Goal: Information Seeking & Learning: Learn about a topic

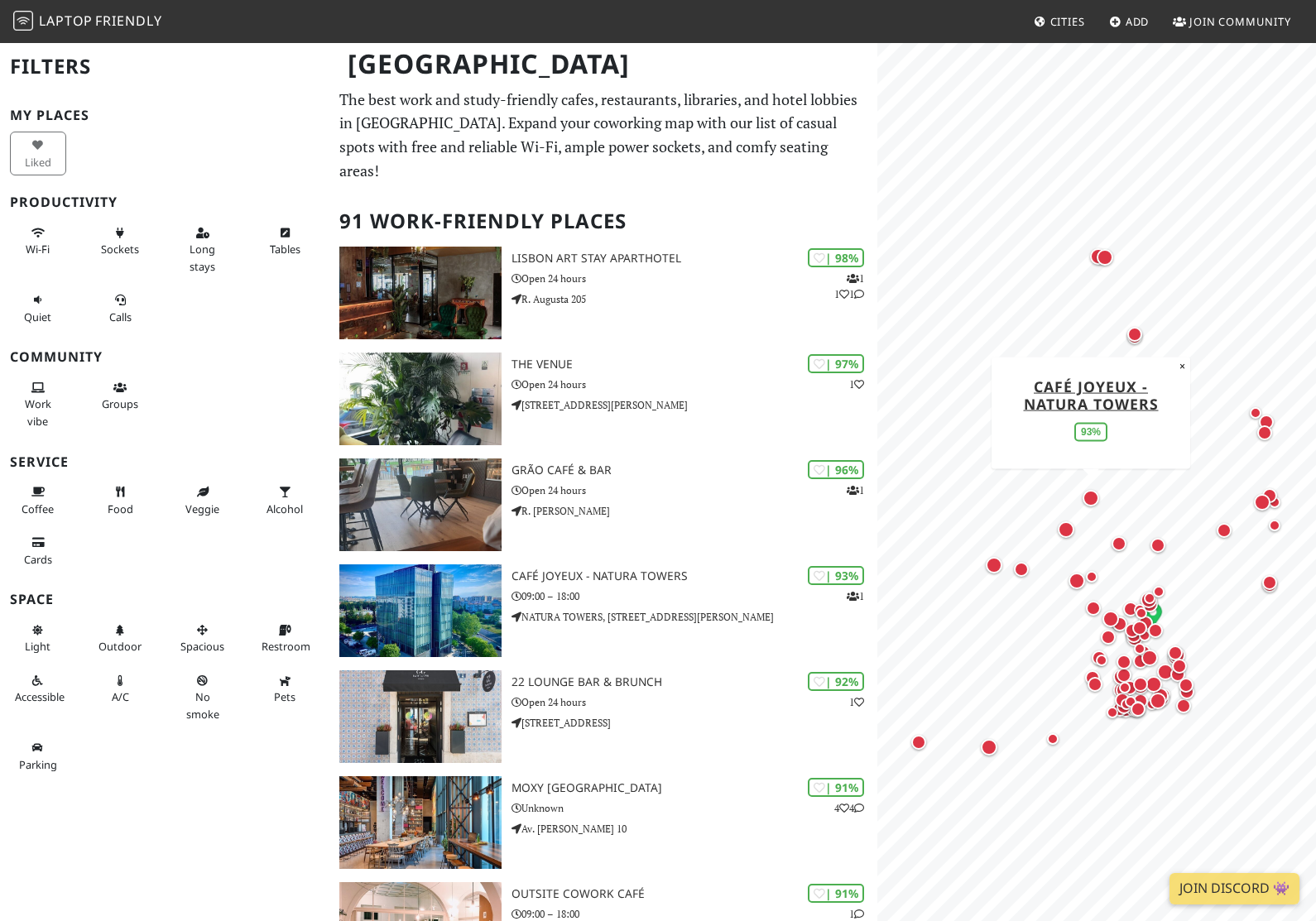
click at [1107, 407] on link "Café Joyeux - Natura Towers" at bounding box center [1091, 394] width 135 height 37
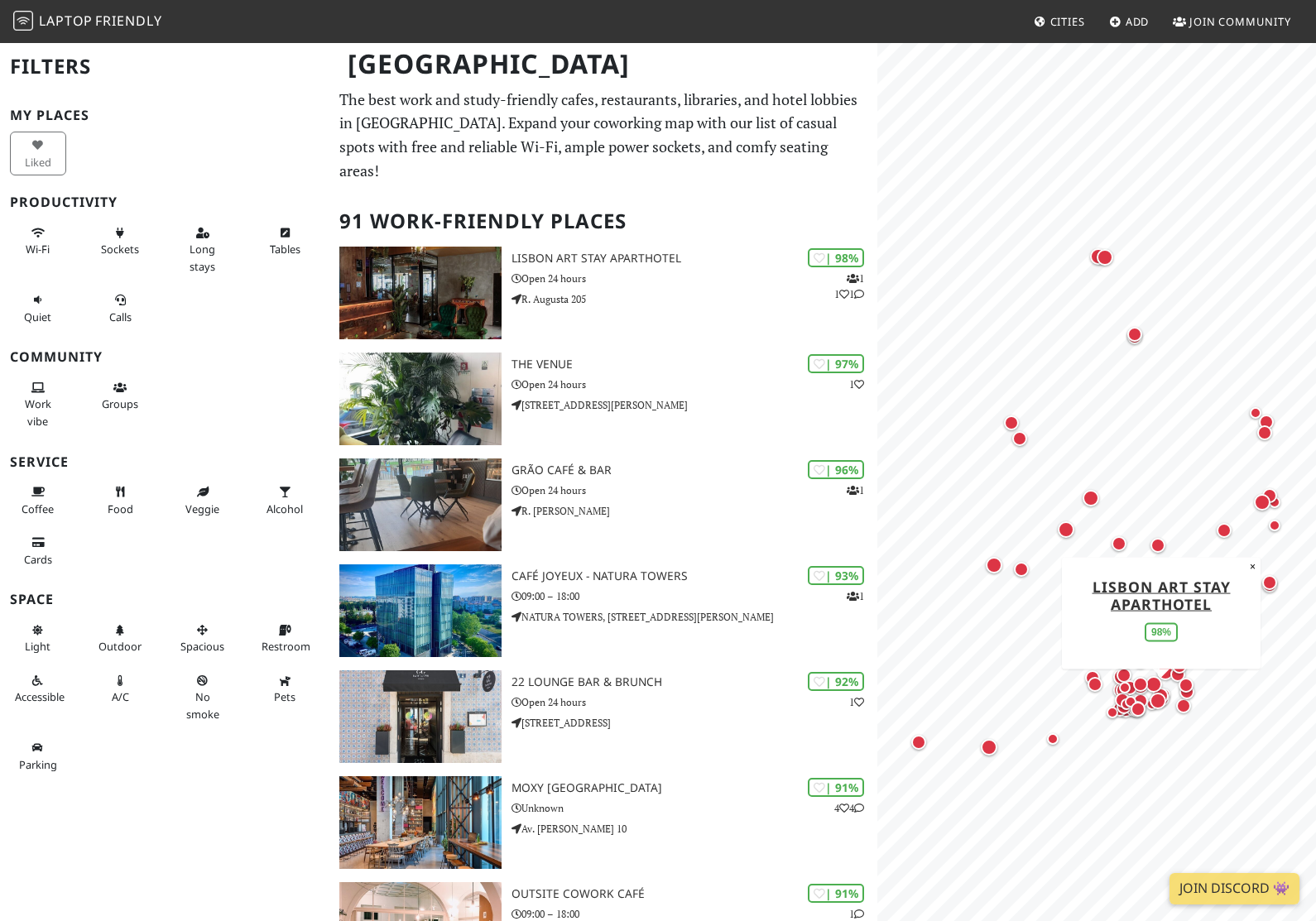
click at [613, 252] on h3 "Lisbon Art Stay Aparthotel" at bounding box center [694, 259] width 366 height 14
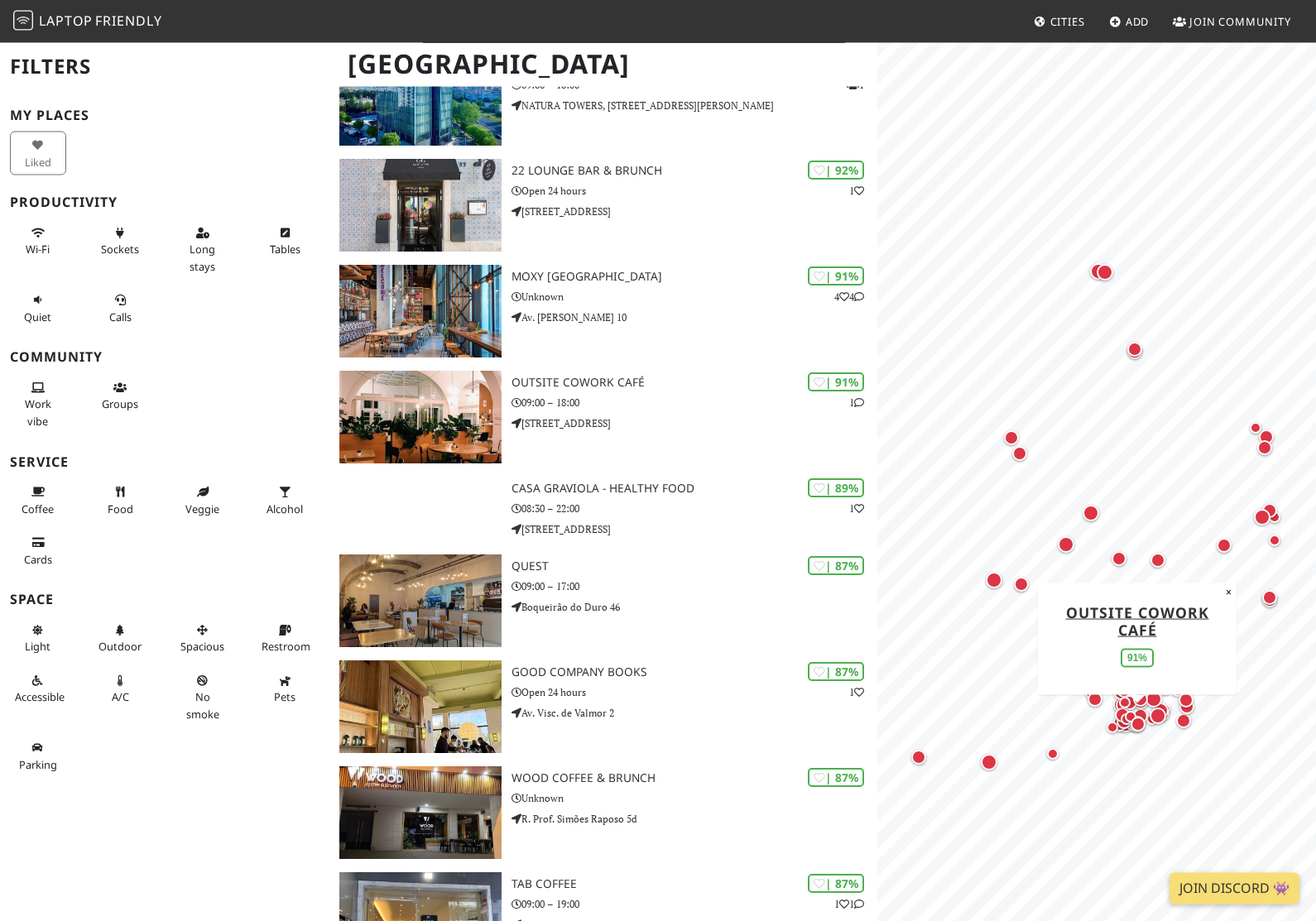
scroll to position [511, 0]
click at [834, 373] on div "| 91%" at bounding box center [836, 382] width 57 height 20
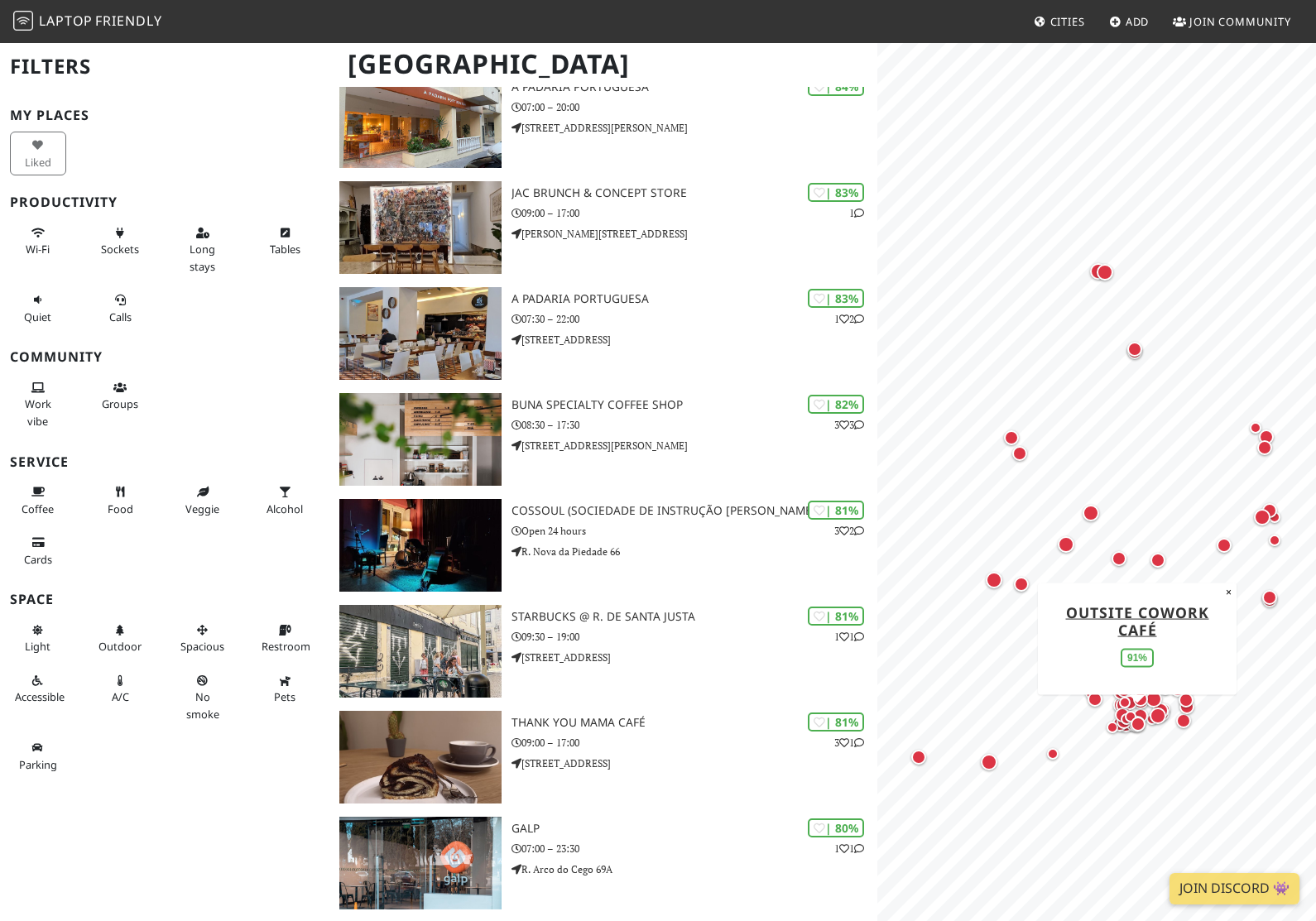
scroll to position [1944, 0]
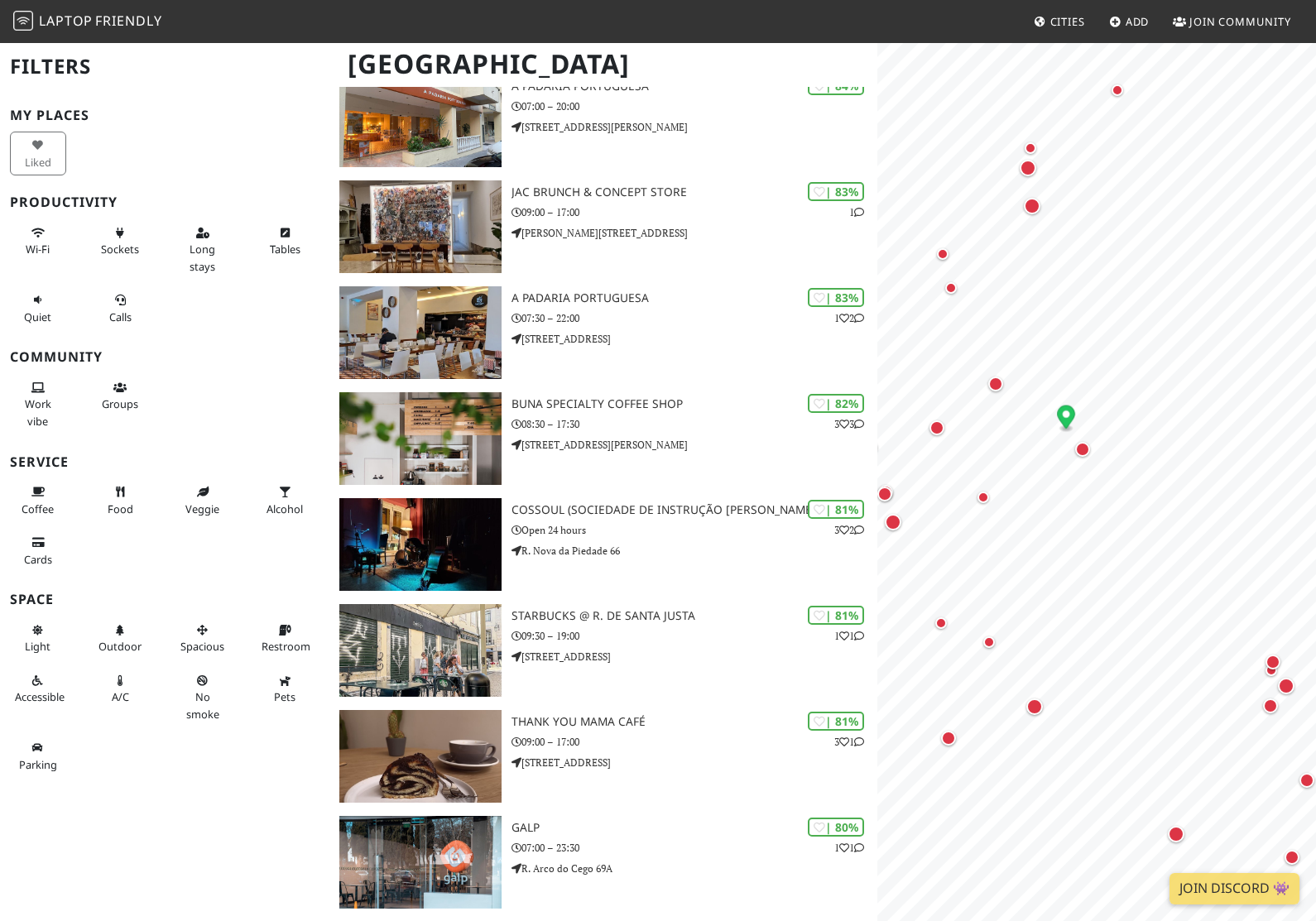
click at [1088, 452] on div "Map marker" at bounding box center [1082, 449] width 15 height 15
click at [1129, 358] on link "Padaria do Bairro" at bounding box center [1083, 345] width 100 height 37
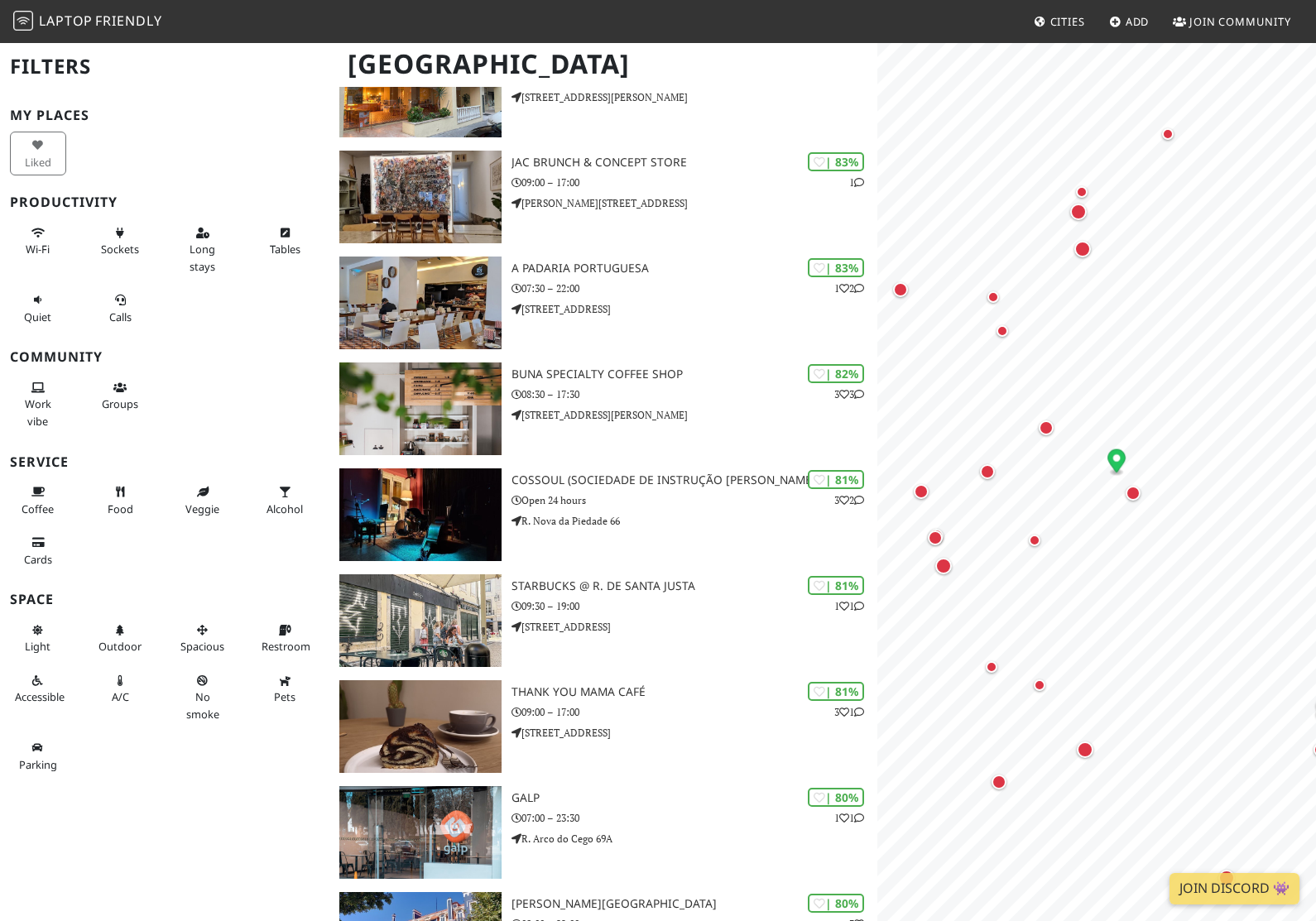
click at [1049, 428] on div "Map marker" at bounding box center [1046, 427] width 15 height 15
click at [1052, 340] on link "Evolution Lisboa" at bounding box center [1046, 324] width 163 height 37
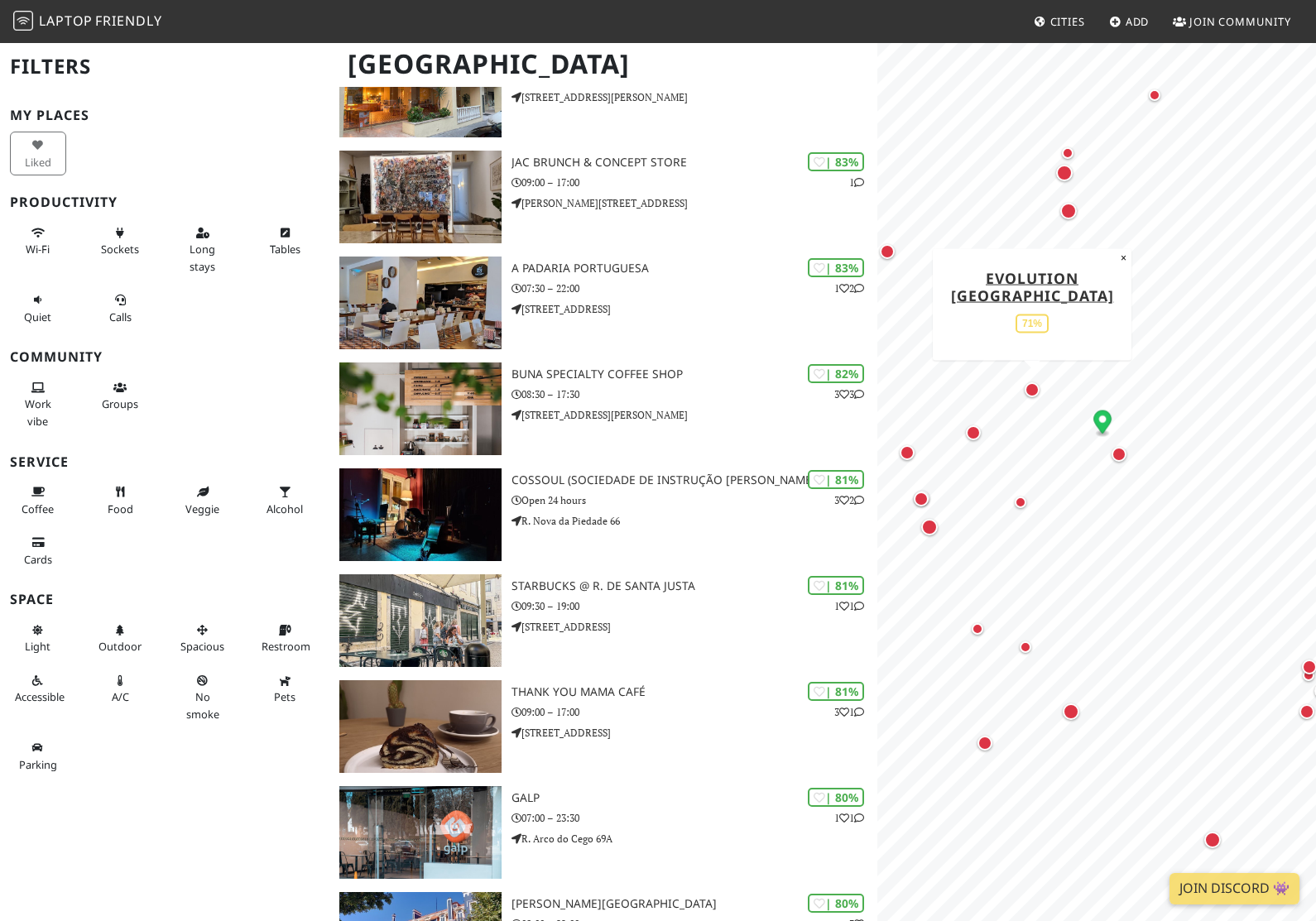
click at [963, 439] on div "Map marker" at bounding box center [974, 433] width 33 height 33
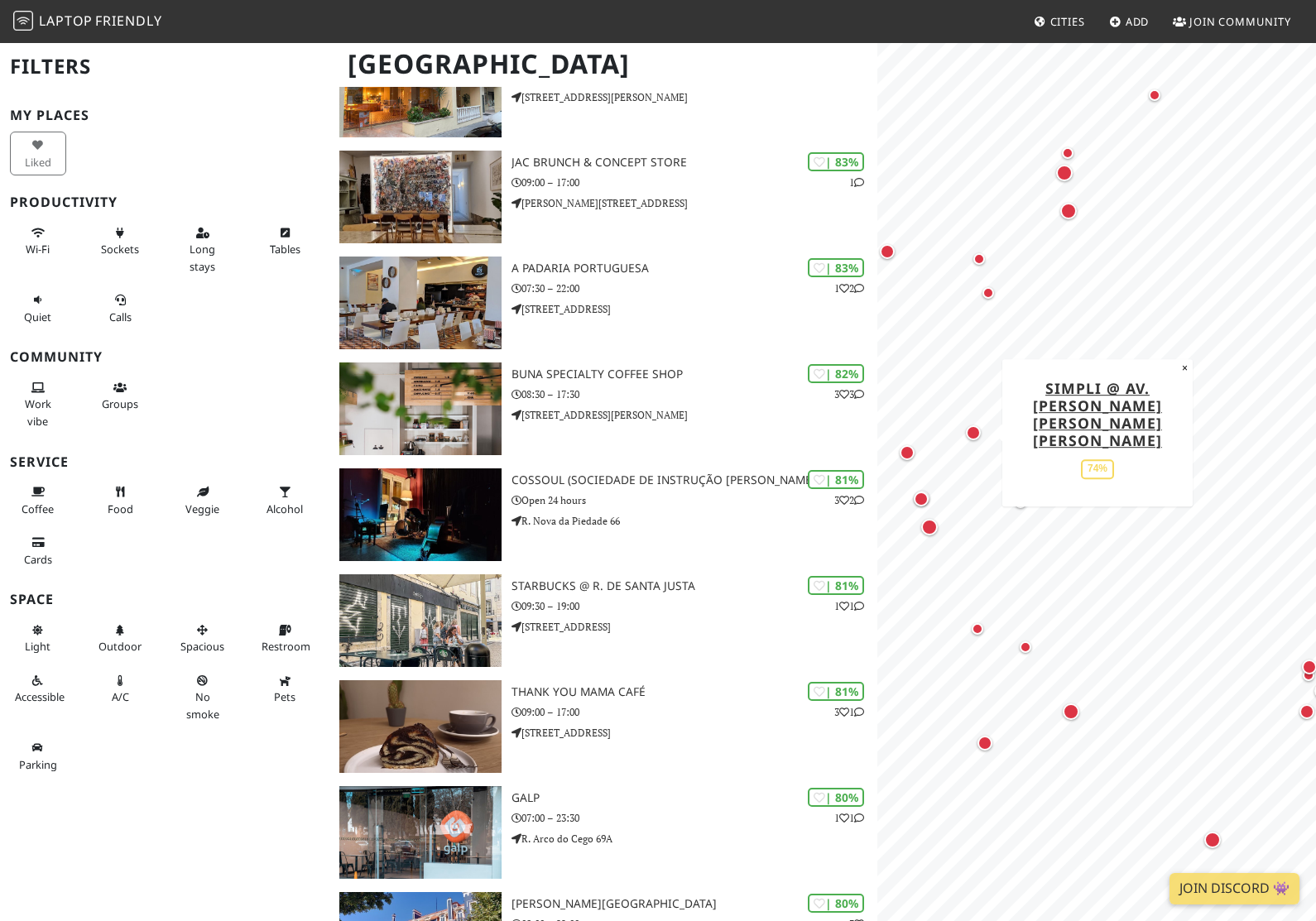
click at [1107, 418] on link "Simpli @ Av. Fontes Pereira de Melo" at bounding box center [1097, 415] width 129 height 72
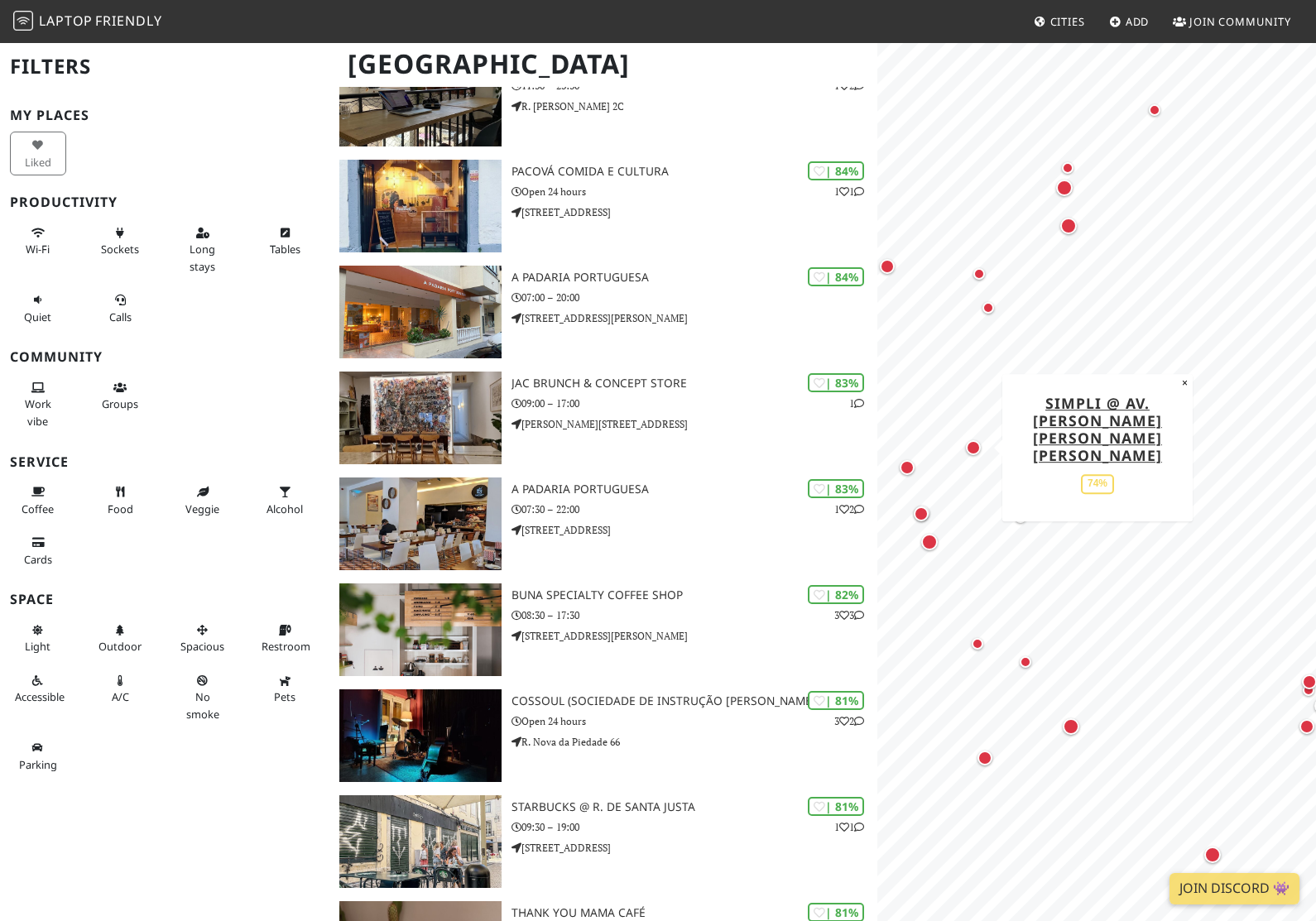
scroll to position [1753, 0]
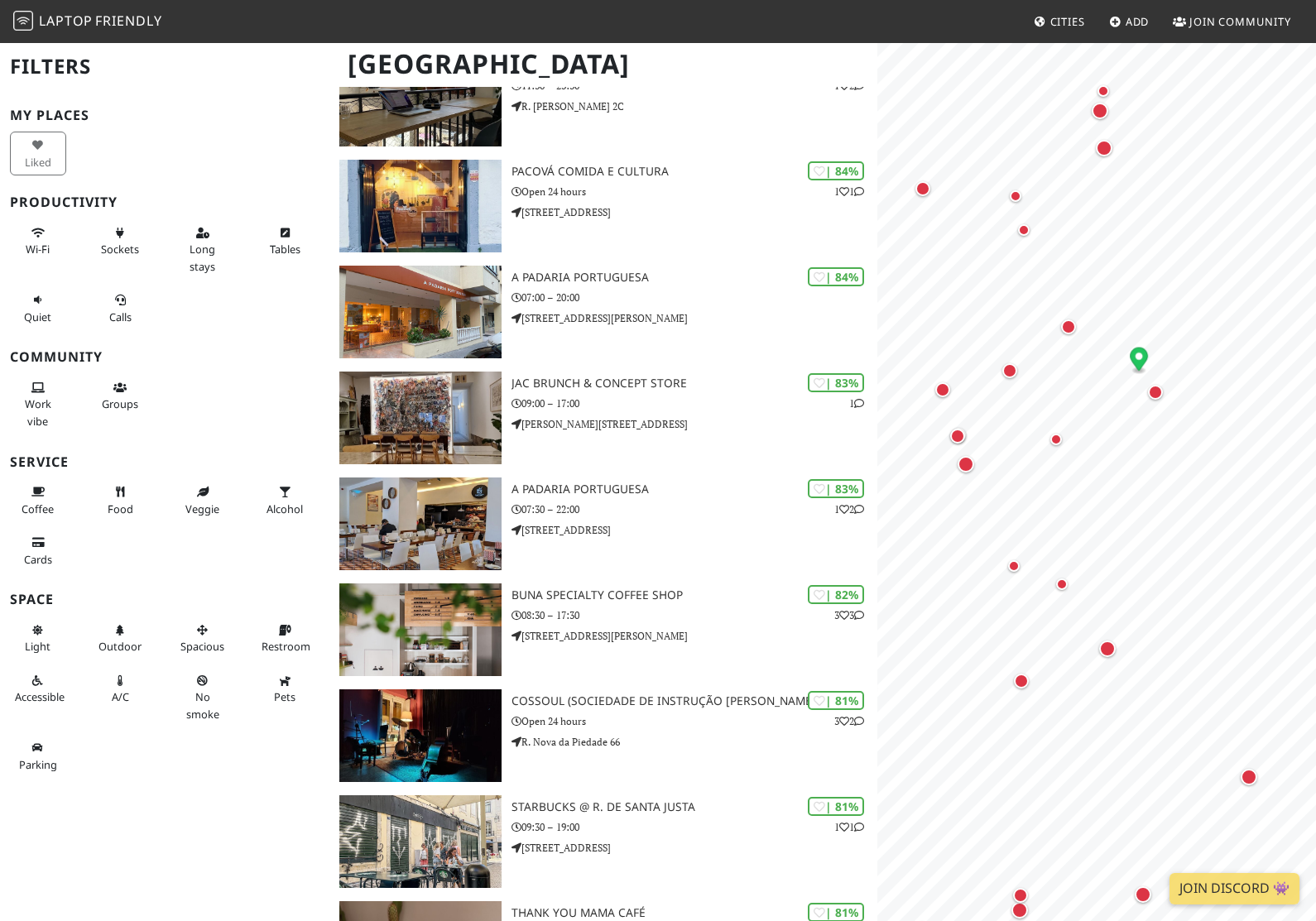
click at [1060, 447] on div "Map marker" at bounding box center [1056, 439] width 33 height 33
click at [1071, 337] on link "TOTALE PIZZERIA POP" at bounding box center [1057, 336] width 135 height 37
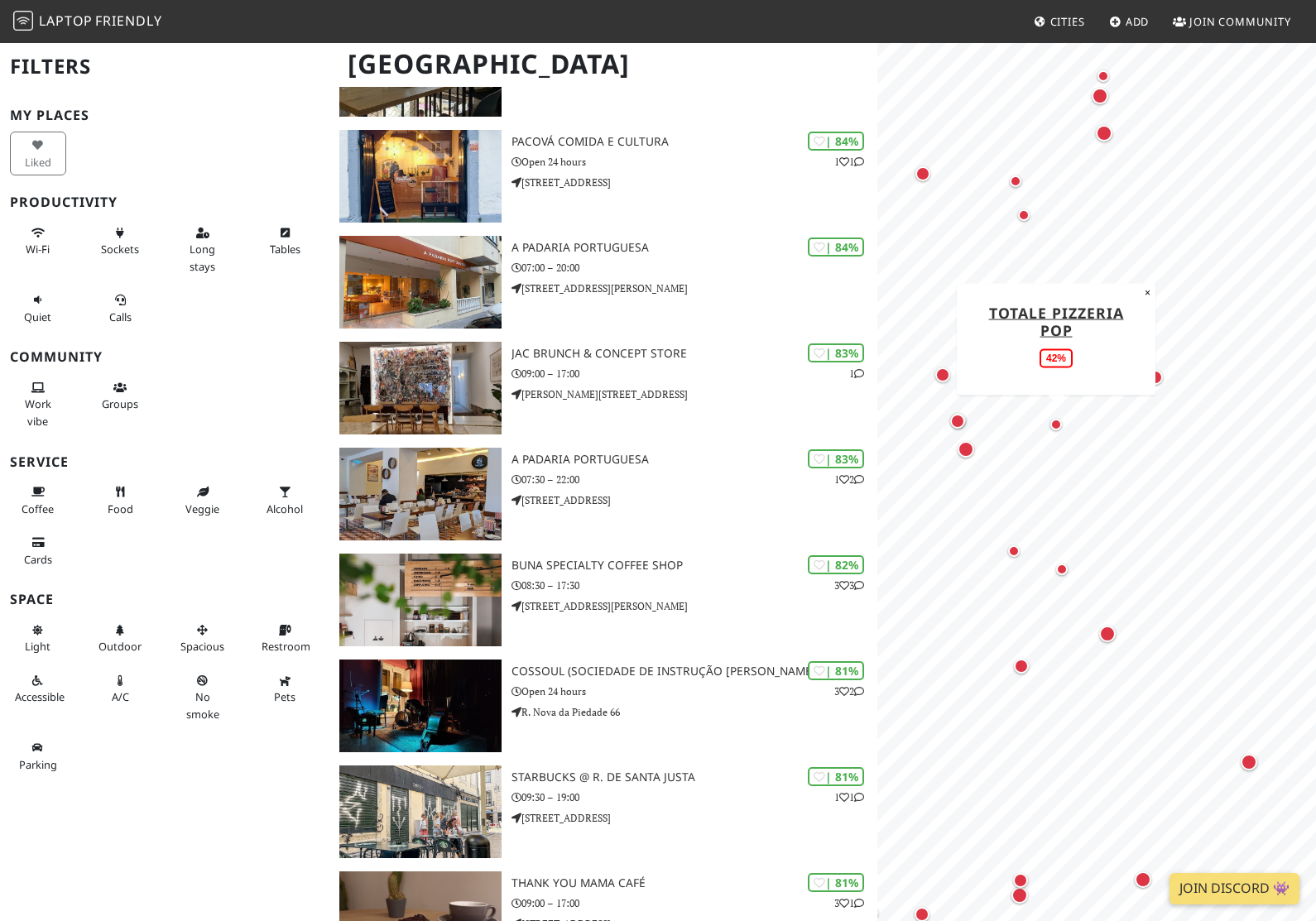
click at [1148, 298] on button "×" at bounding box center [1147, 292] width 16 height 19
click at [967, 423] on div "Map marker" at bounding box center [957, 421] width 33 height 33
click at [970, 458] on div "Map marker" at bounding box center [966, 450] width 33 height 33
click at [984, 358] on link "TAB coffee" at bounding box center [966, 354] width 94 height 20
click at [1025, 332] on button "×" at bounding box center [1021, 334] width 16 height 19
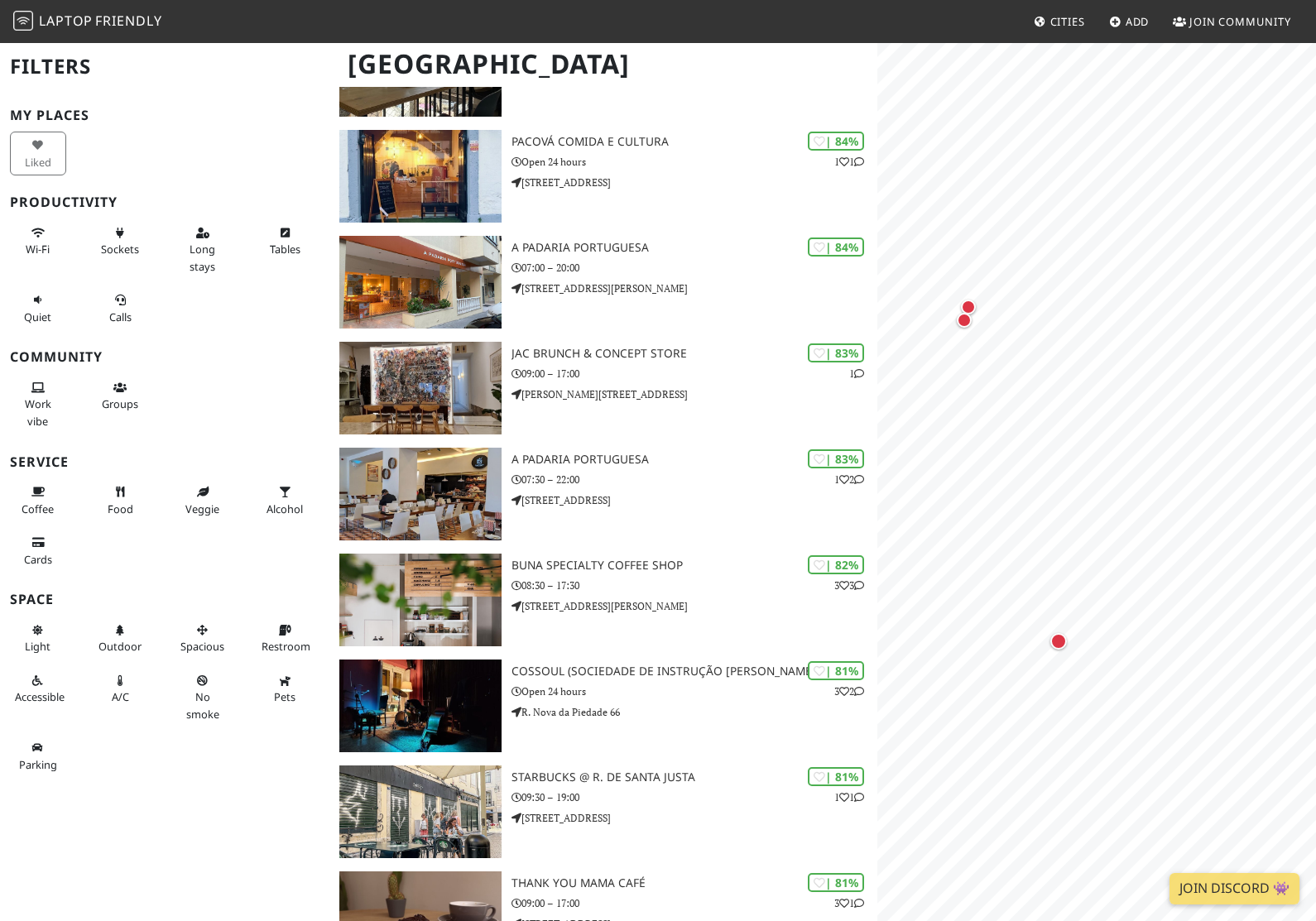
click at [972, 300] on div "Map marker" at bounding box center [968, 306] width 15 height 15
click at [1120, 303] on link "Garden Balthazar Caffe" at bounding box center [1092, 289] width 145 height 37
click at [1039, 379] on button "×" at bounding box center [1035, 378] width 16 height 19
click at [1027, 380] on div "Map marker" at bounding box center [1013, 385] width 33 height 33
click at [1045, 289] on link "Hygge Kaffe" at bounding box center [1013, 291] width 107 height 20
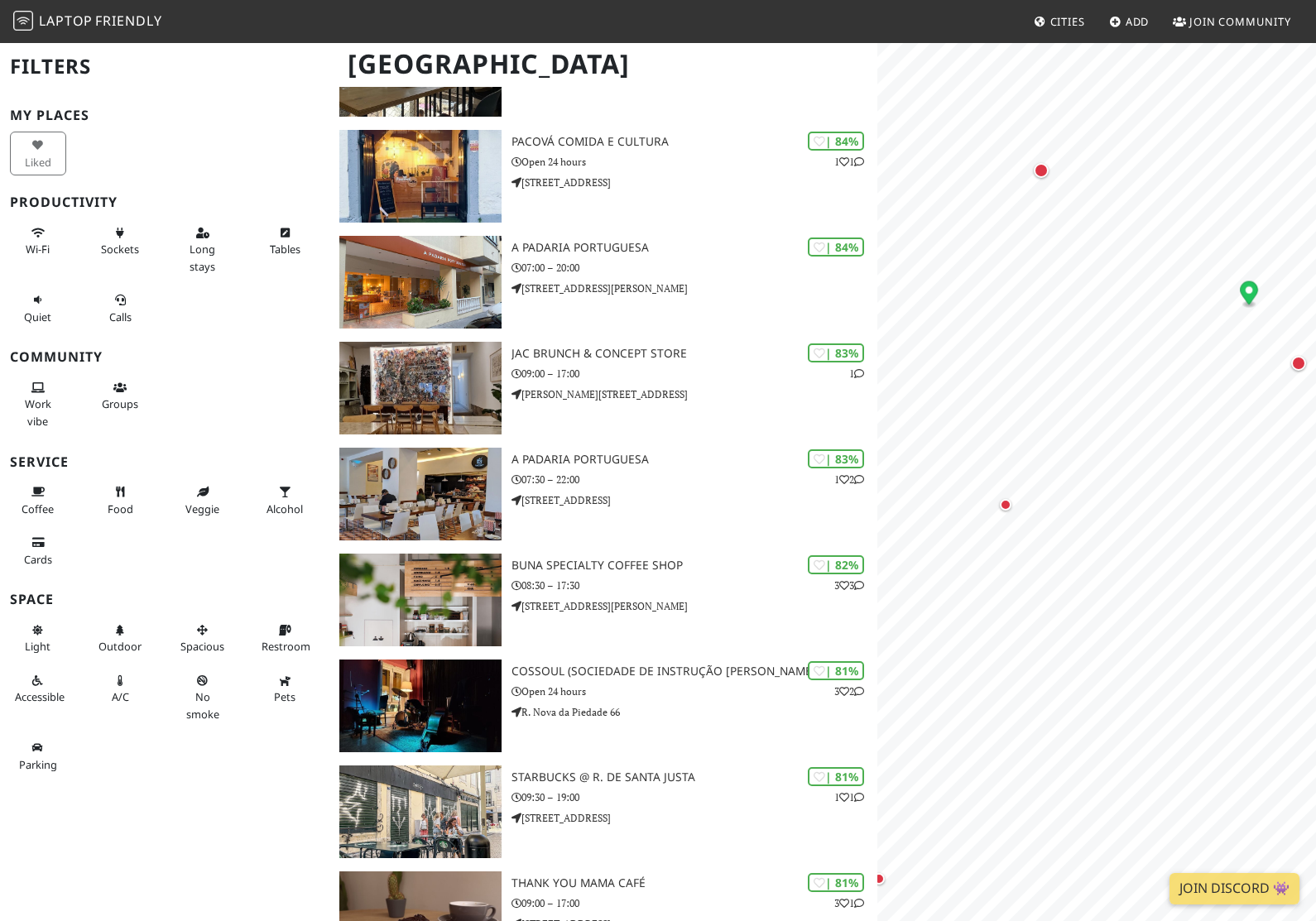
click at [1008, 500] on div "Map marker" at bounding box center [1006, 505] width 12 height 12
click at [1085, 376] on div "Map marker" at bounding box center [1080, 380] width 15 height 15
click at [995, 145] on div "Map marker" at bounding box center [995, 149] width 17 height 17
click at [1077, 196] on div "Good Company Books 87%" at bounding box center [995, 234] width 182 height 87
click at [1090, 185] on button "×" at bounding box center [1087, 187] width 16 height 19
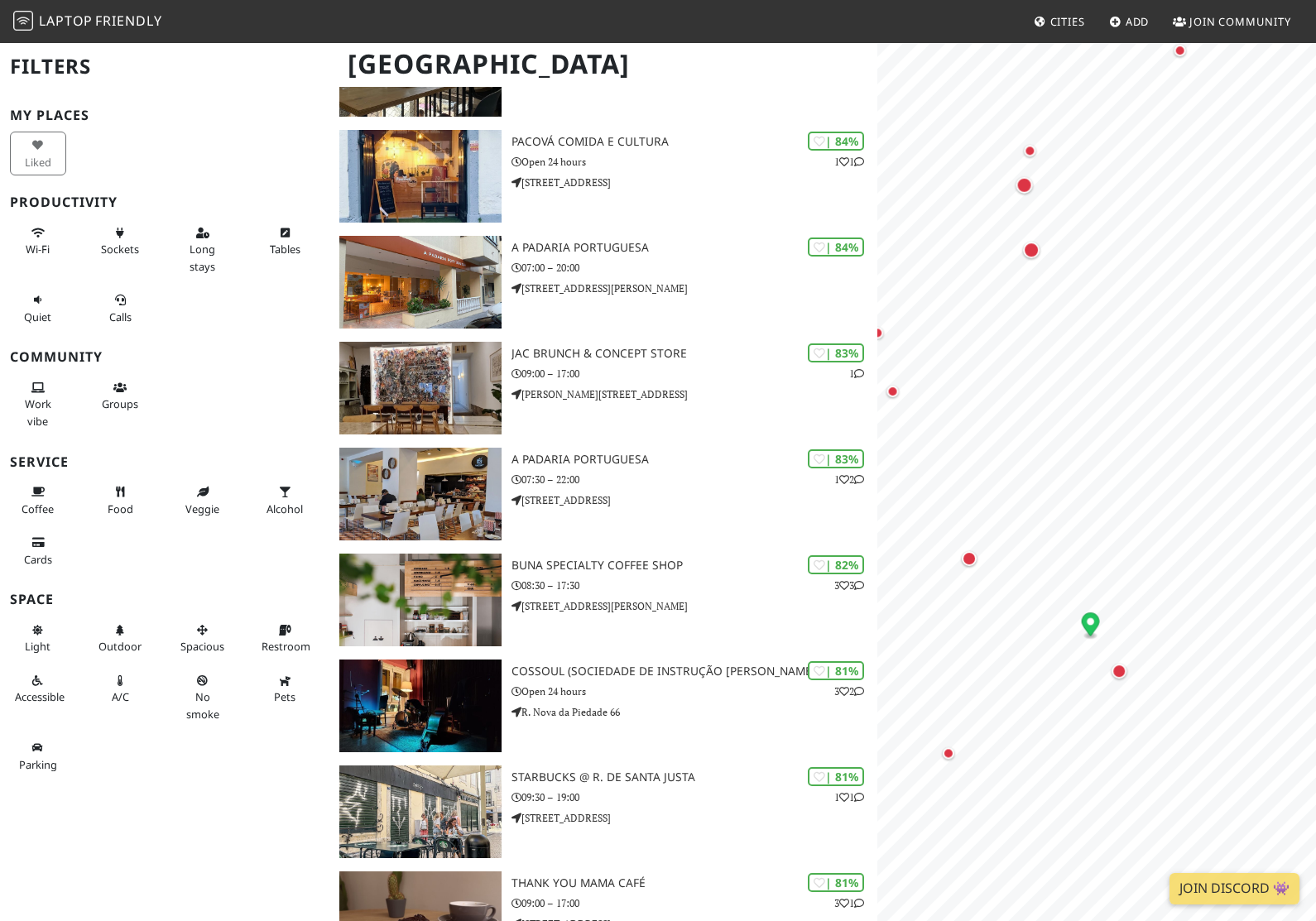
click at [1037, 193] on div "Map marker" at bounding box center [1024, 184] width 33 height 33
click at [1049, 80] on button "×" at bounding box center [1054, 72] width 16 height 19
click at [1075, 250] on div "Map marker" at bounding box center [1072, 252] width 12 height 12
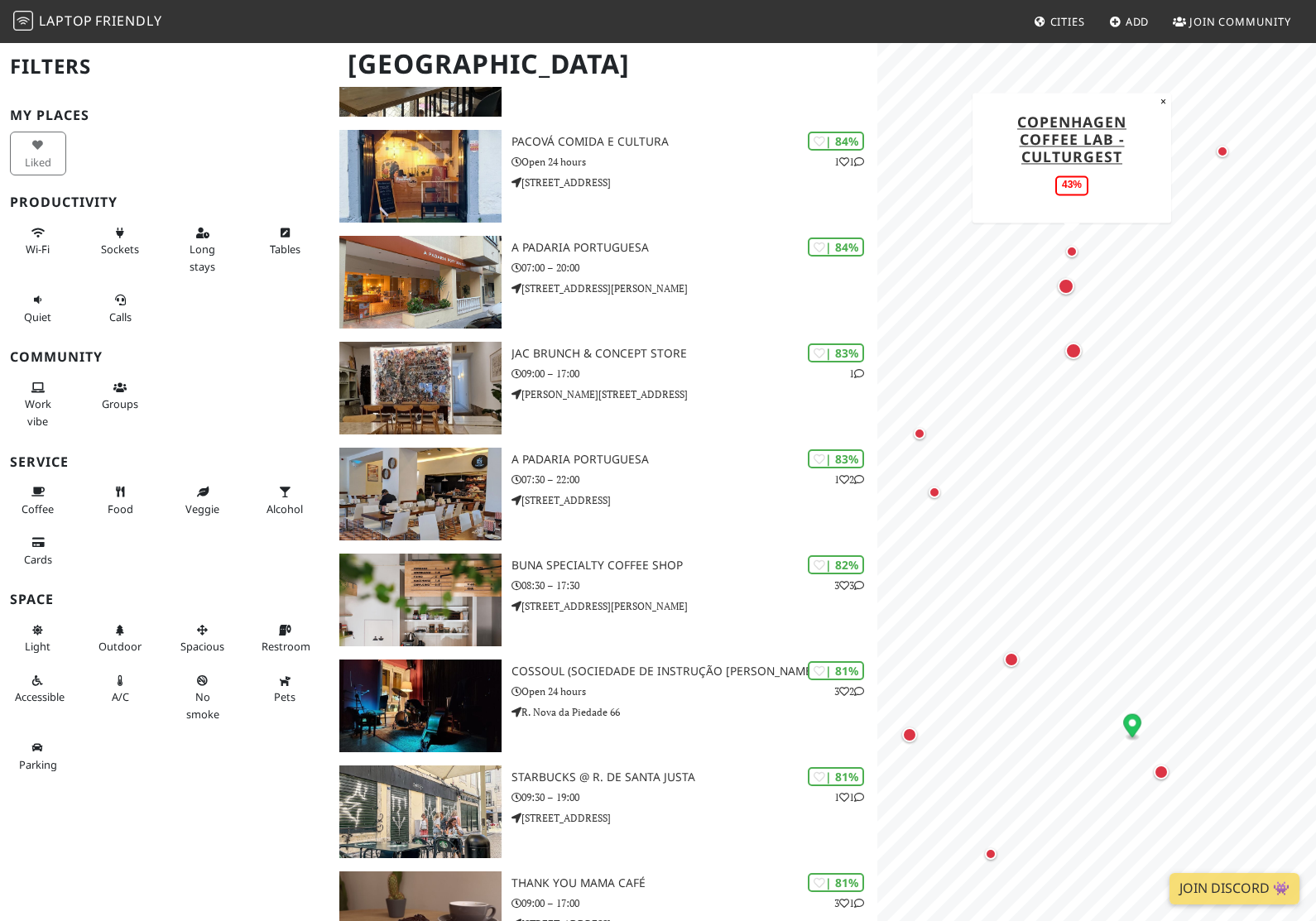
click at [1159, 107] on button "×" at bounding box center [1163, 101] width 16 height 19
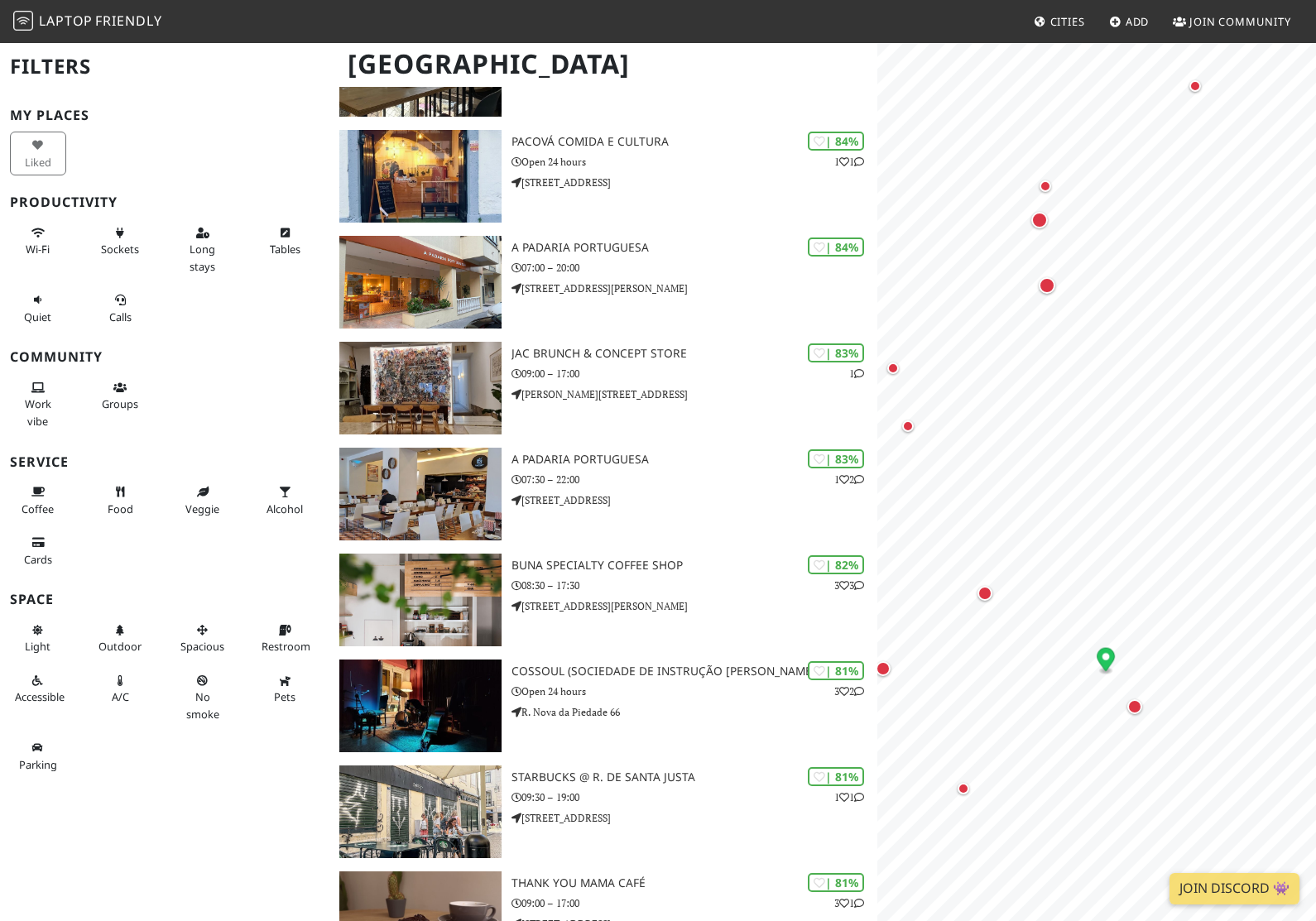
click at [1047, 290] on div "Map marker" at bounding box center [1047, 285] width 17 height 17
click at [1062, 184] on link "Good Company Books" at bounding box center [1047, 181] width 133 height 37
click at [1097, 215] on div "Map marker" at bounding box center [1085, 225] width 33 height 33
click at [1102, 128] on link "Rosa Doce" at bounding box center [1084, 130] width 91 height 20
click at [1027, 254] on div "Map marker" at bounding box center [1017, 254] width 33 height 33
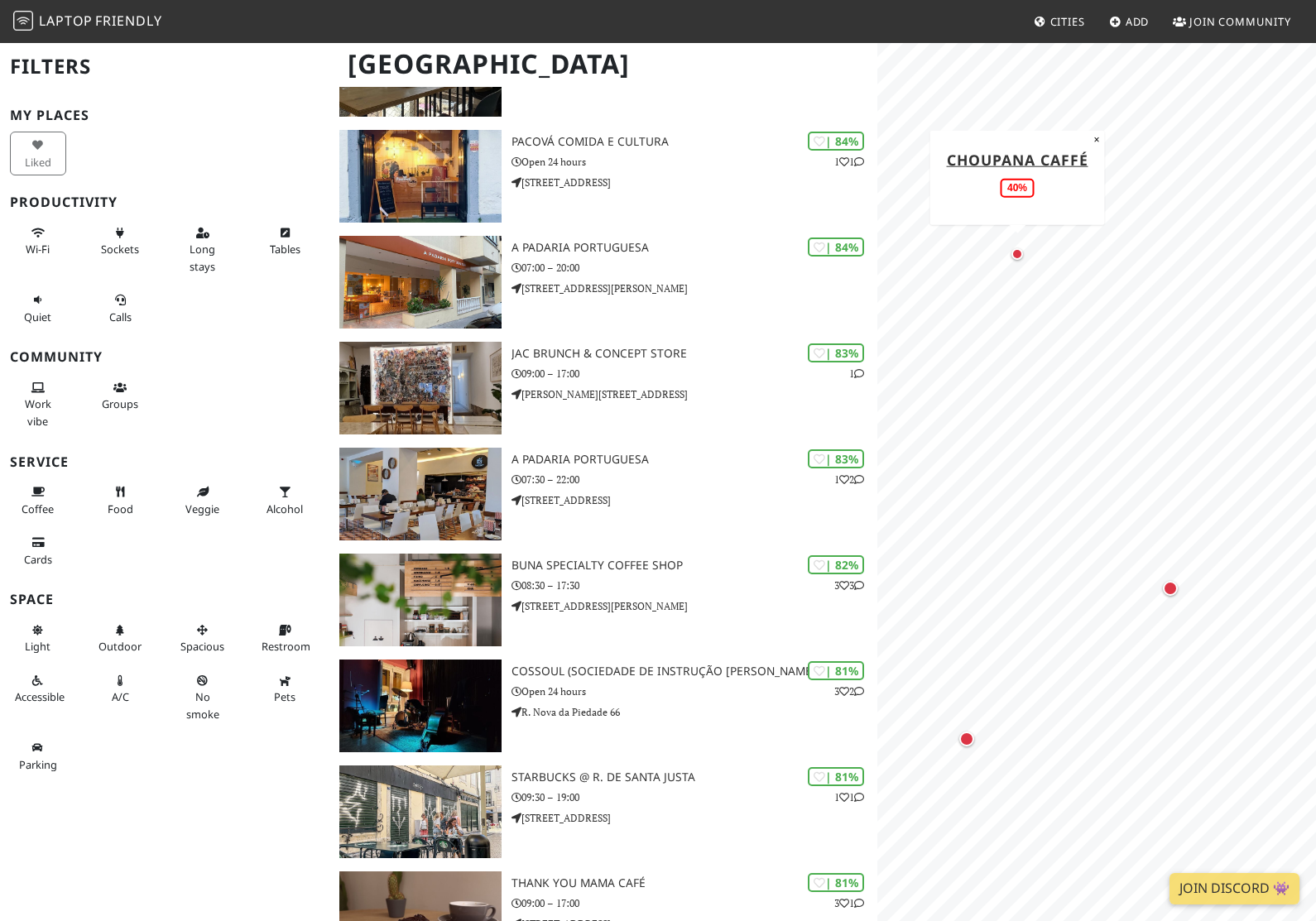
click at [1097, 138] on button "×" at bounding box center [1097, 139] width 16 height 19
click at [990, 134] on div "Map marker" at bounding box center [987, 138] width 12 height 12
click at [1075, 179] on button "×" at bounding box center [1079, 176] width 16 height 19
click at [1202, 260] on div "Map marker" at bounding box center [1205, 247] width 33 height 33
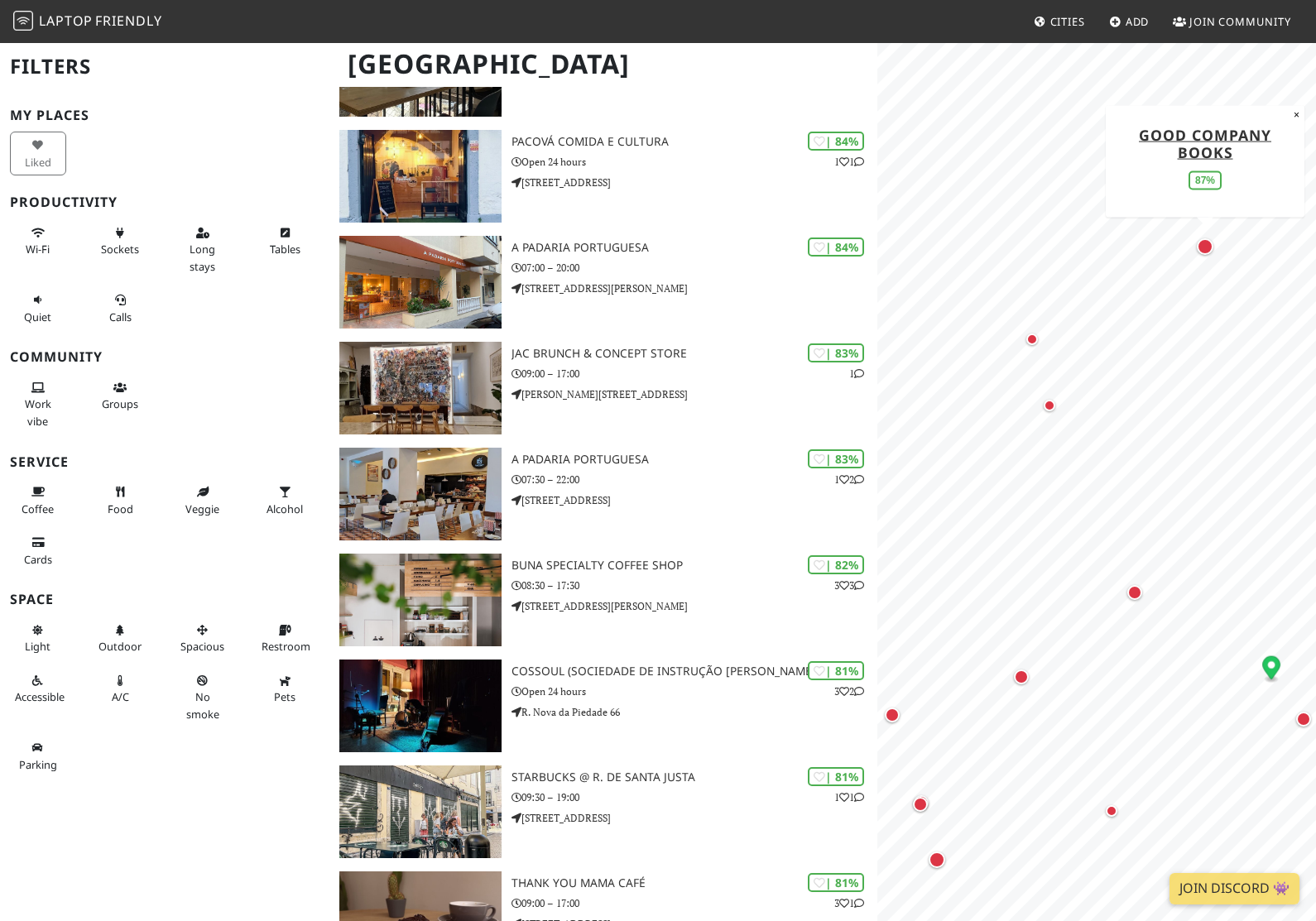
click at [1293, 116] on button "×" at bounding box center [1296, 114] width 16 height 19
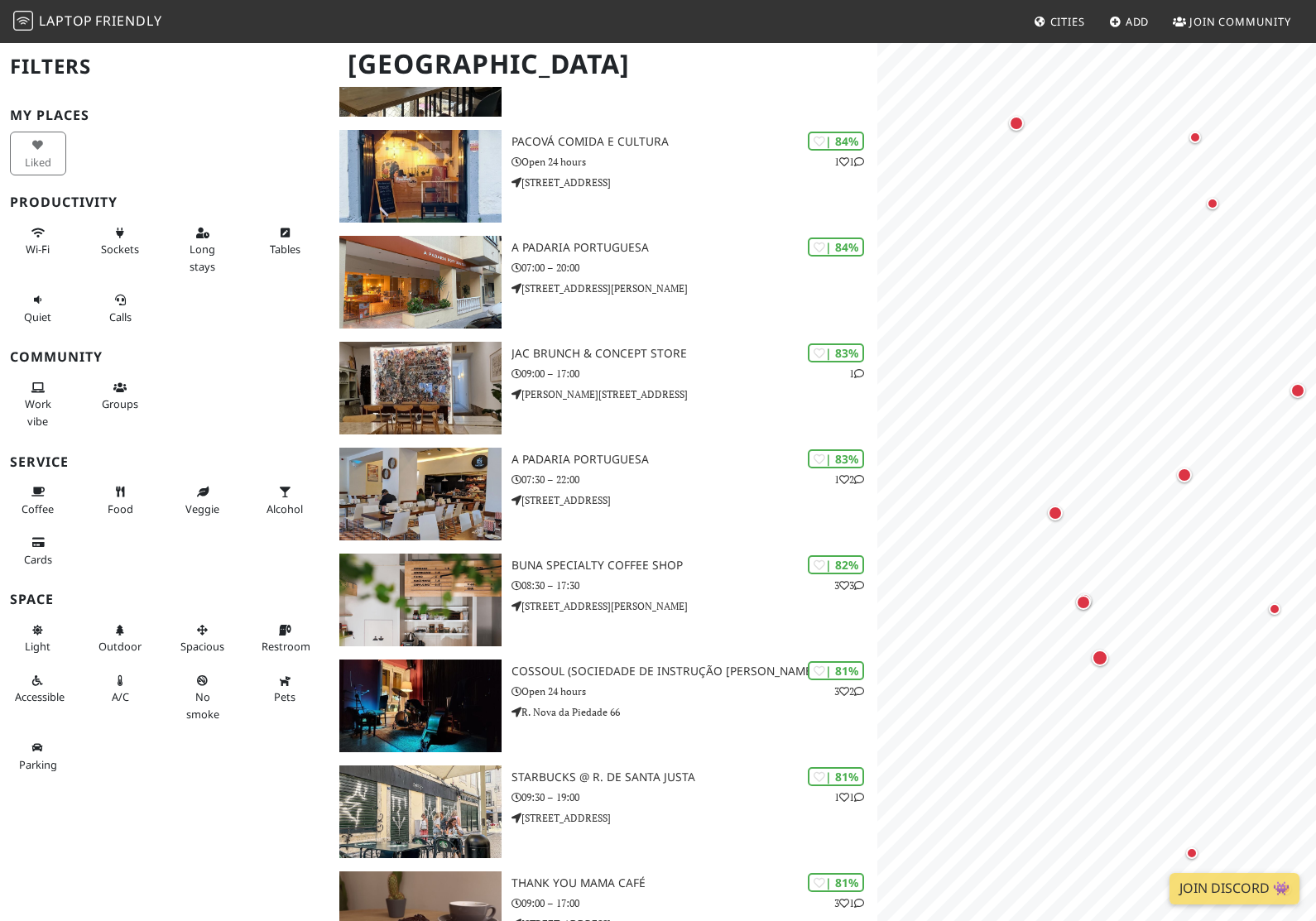
click at [1006, 134] on div "Map marker" at bounding box center [1017, 123] width 33 height 33
click at [1092, 157] on button "×" at bounding box center [1090, 161] width 16 height 19
click at [1000, 250] on div "Map marker" at bounding box center [1001, 246] width 15 height 15
click at [996, 223] on div "Map marker" at bounding box center [992, 230] width 15 height 15
click at [1013, 245] on div "Map marker" at bounding box center [1001, 247] width 33 height 33
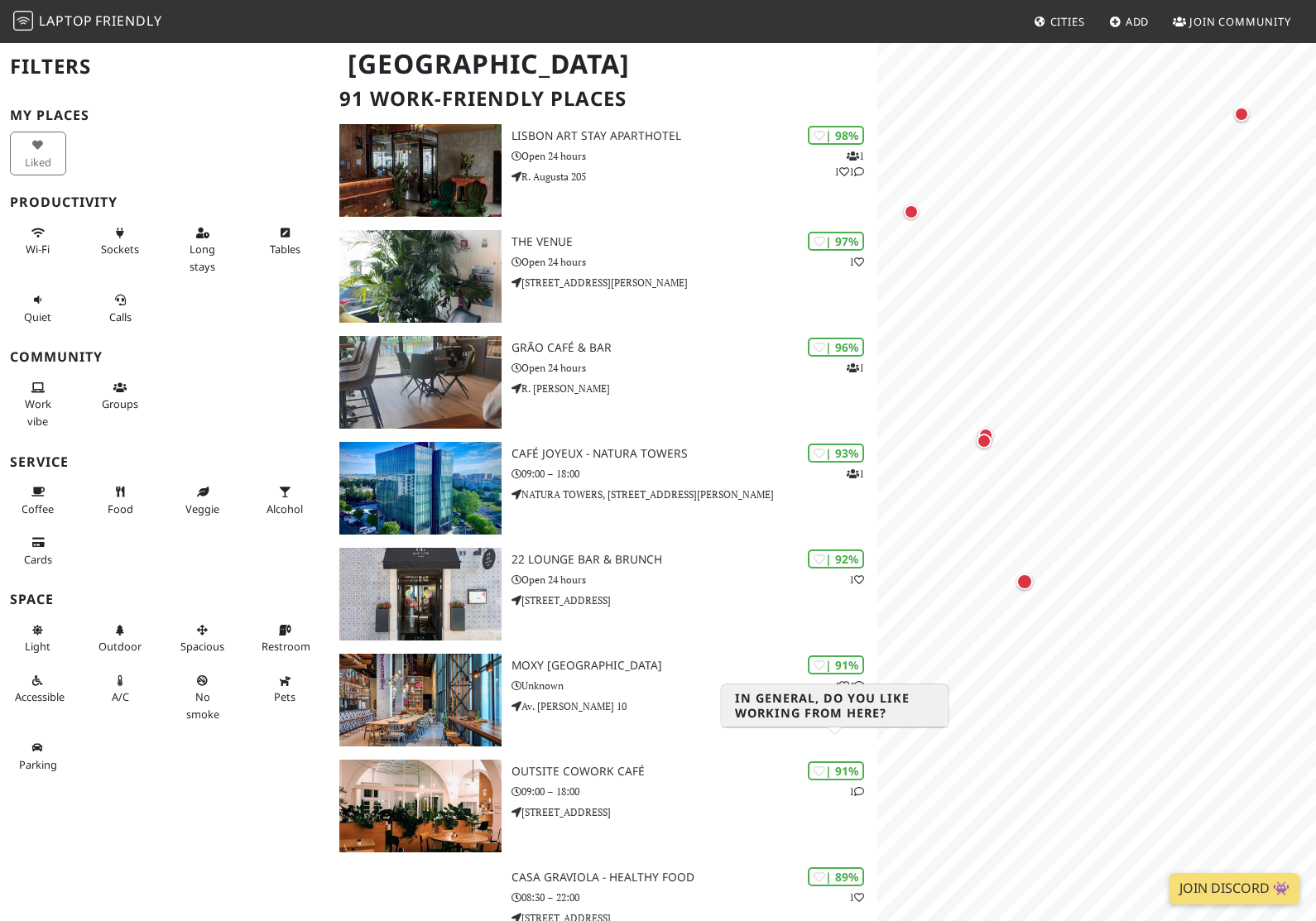
scroll to position [0, 0]
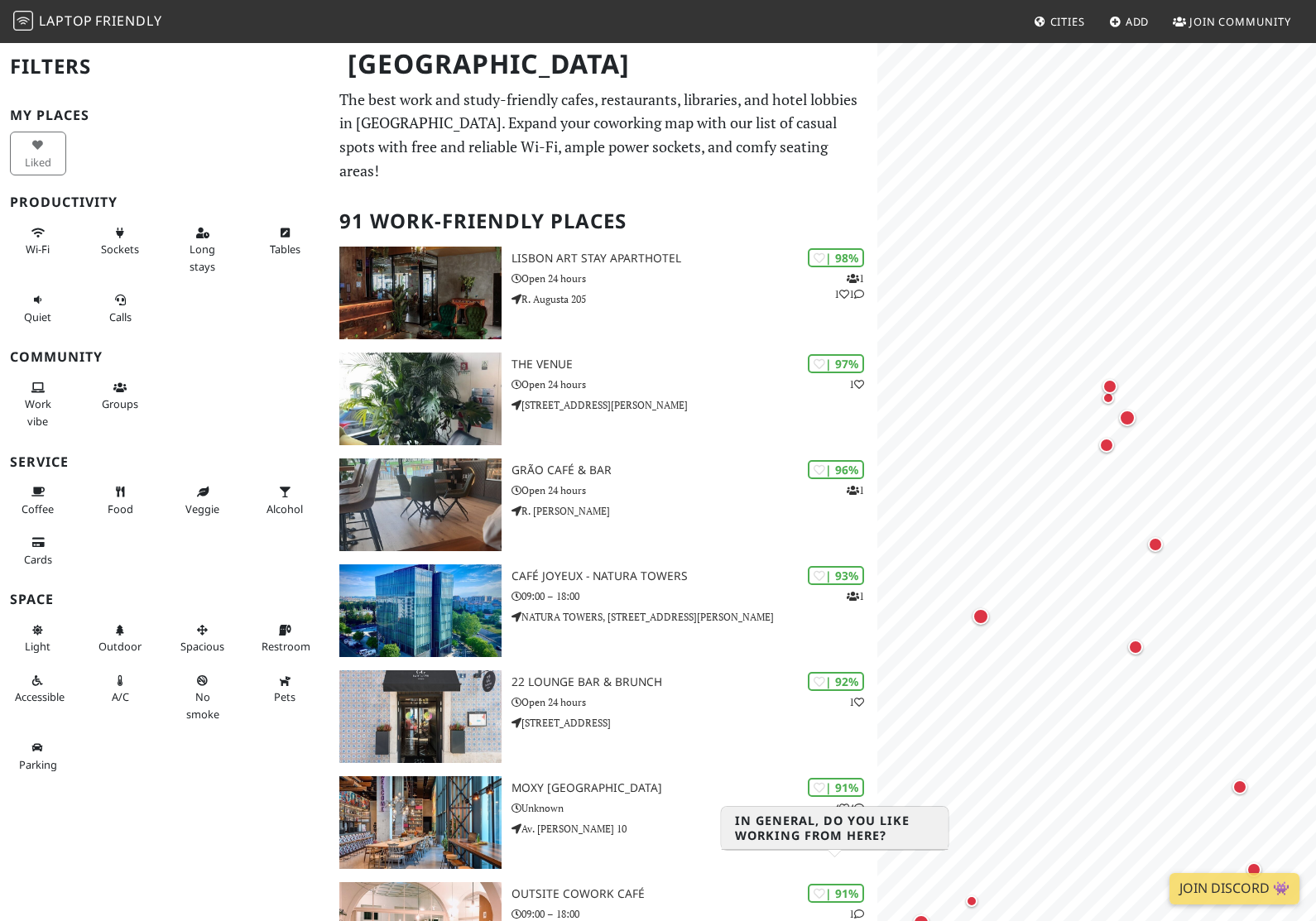
click at [1113, 445] on div "Map marker" at bounding box center [1106, 445] width 15 height 15
click at [1181, 337] on button "×" at bounding box center [1187, 330] width 16 height 19
click at [1137, 412] on div "Map marker" at bounding box center [1127, 418] width 33 height 33
click at [1215, 292] on button "×" at bounding box center [1218, 285] width 16 height 19
click at [1071, 412] on div "Map marker" at bounding box center [1065, 402] width 33 height 33
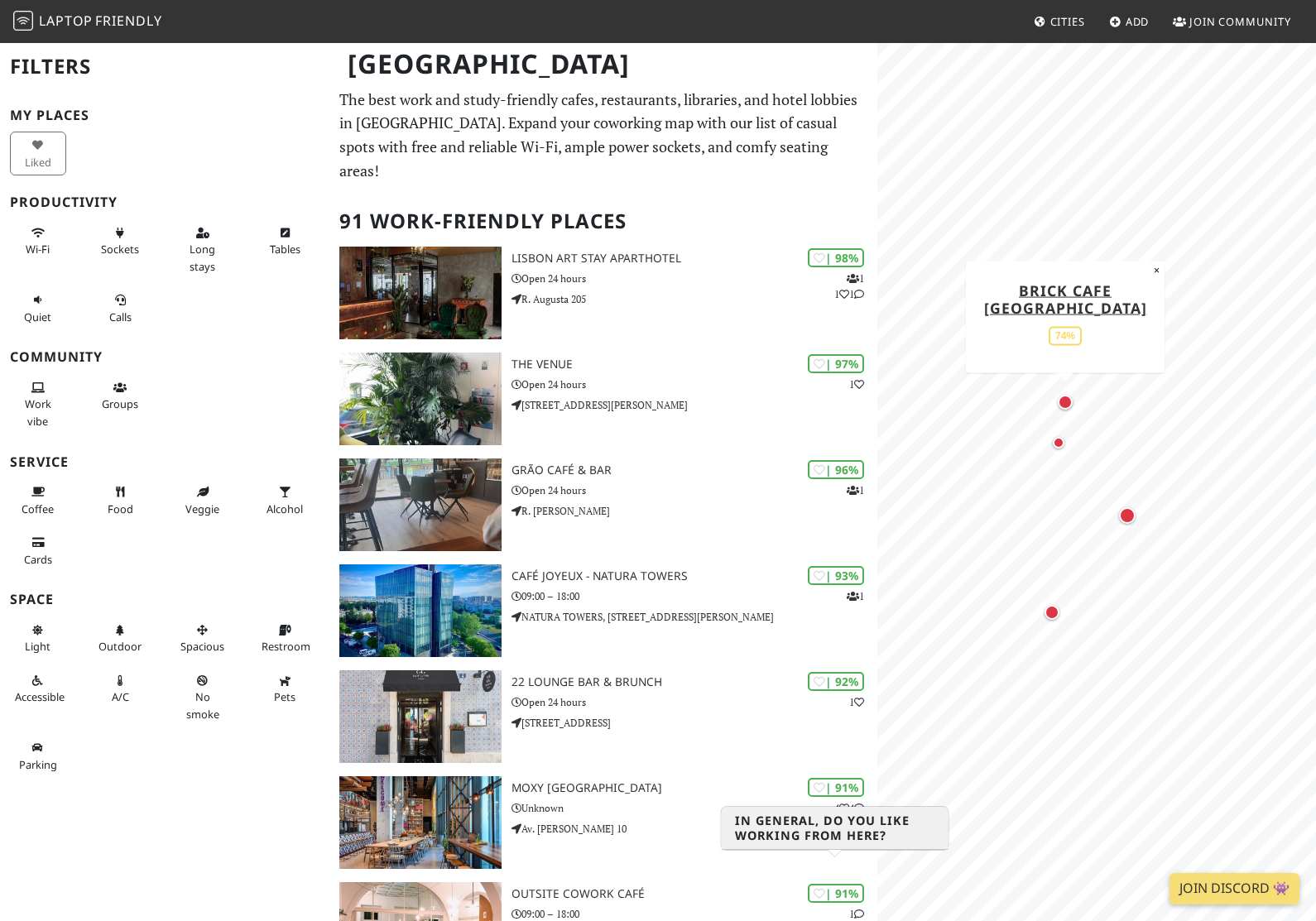
click at [1063, 433] on div "Map marker" at bounding box center [1058, 443] width 33 height 33
click at [1262, 621] on div "Map marker" at bounding box center [1256, 628] width 33 height 33
click at [1293, 537] on div "Curva 67% ×" at bounding box center [1256, 551] width 85 height 95
click at [1291, 519] on button "×" at bounding box center [1292, 513] width 16 height 19
click at [1040, 581] on div "Map marker" at bounding box center [1036, 582] width 17 height 17
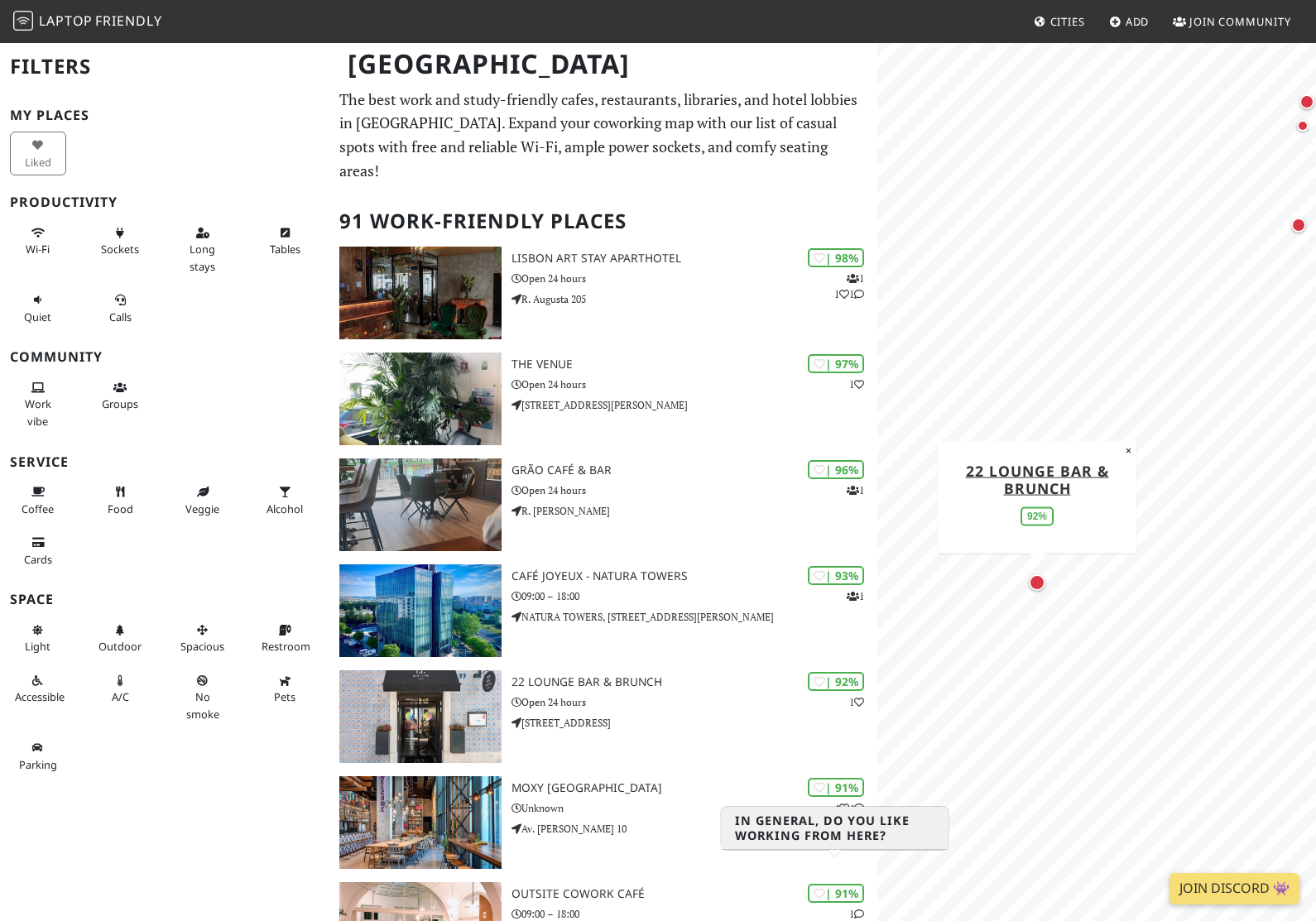
click at [1130, 457] on button "×" at bounding box center [1129, 450] width 16 height 19
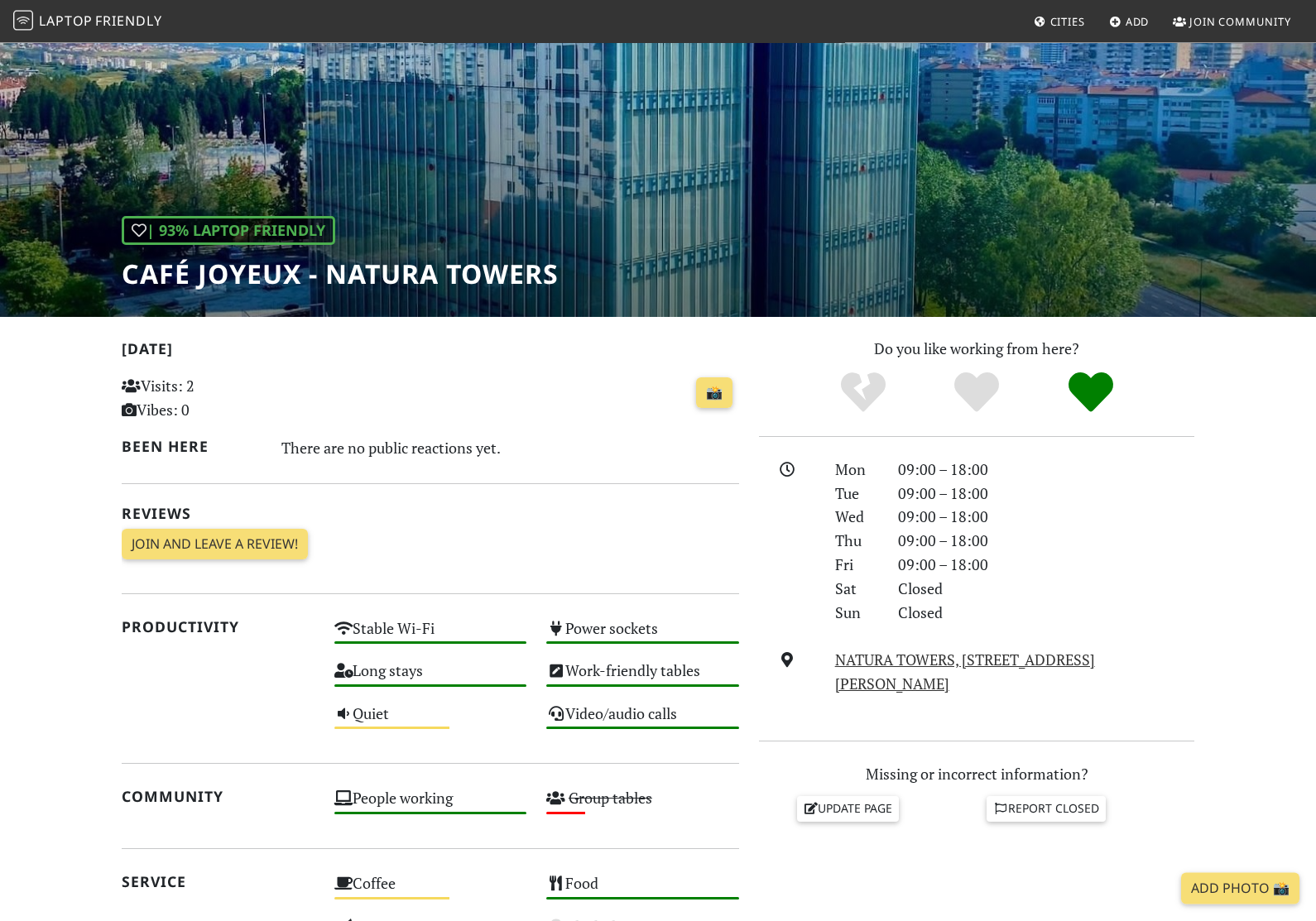
scroll to position [68, 0]
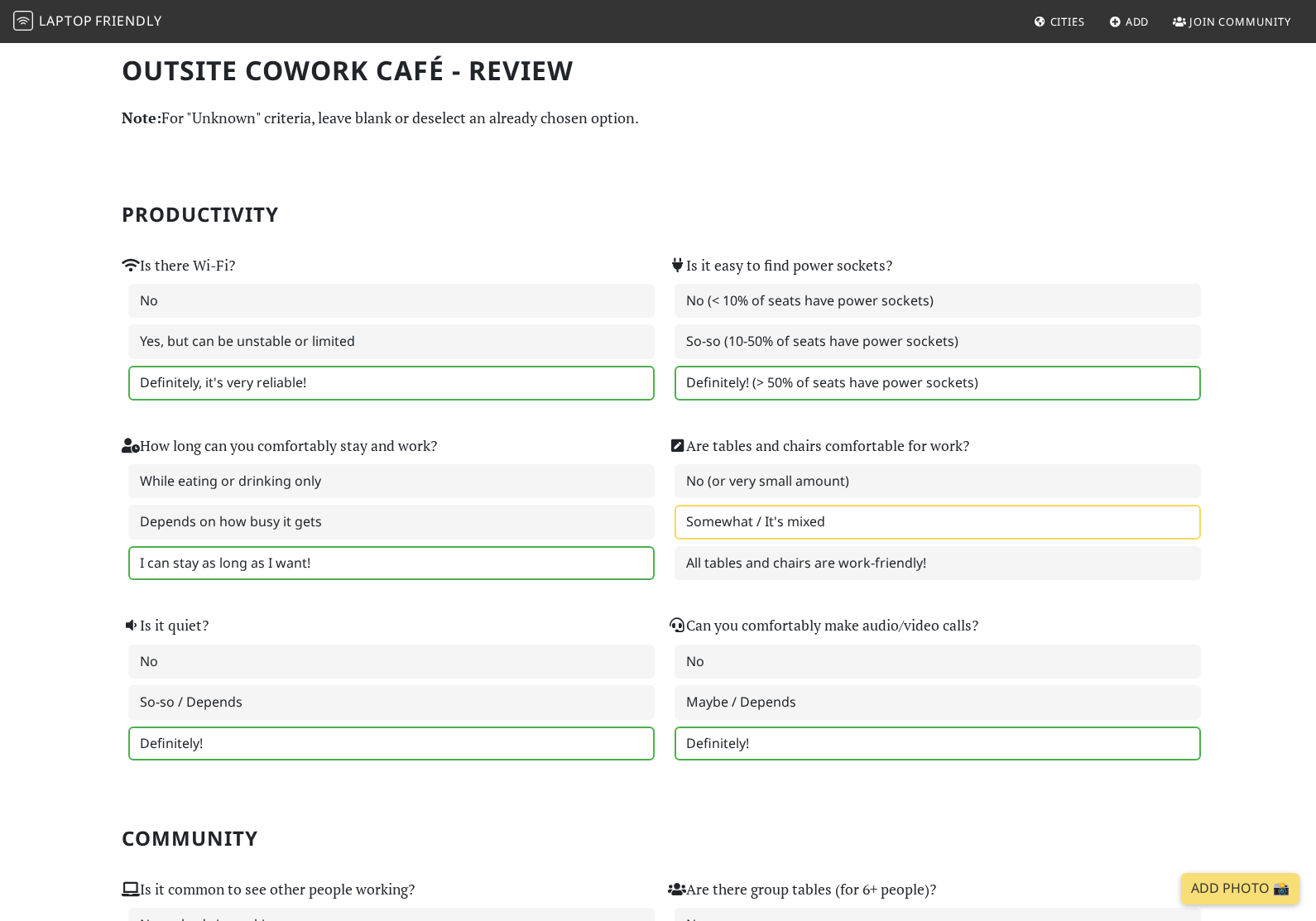
click at [619, 325] on label "Yes, but can be unstable or limited" at bounding box center [391, 342] width 527 height 35
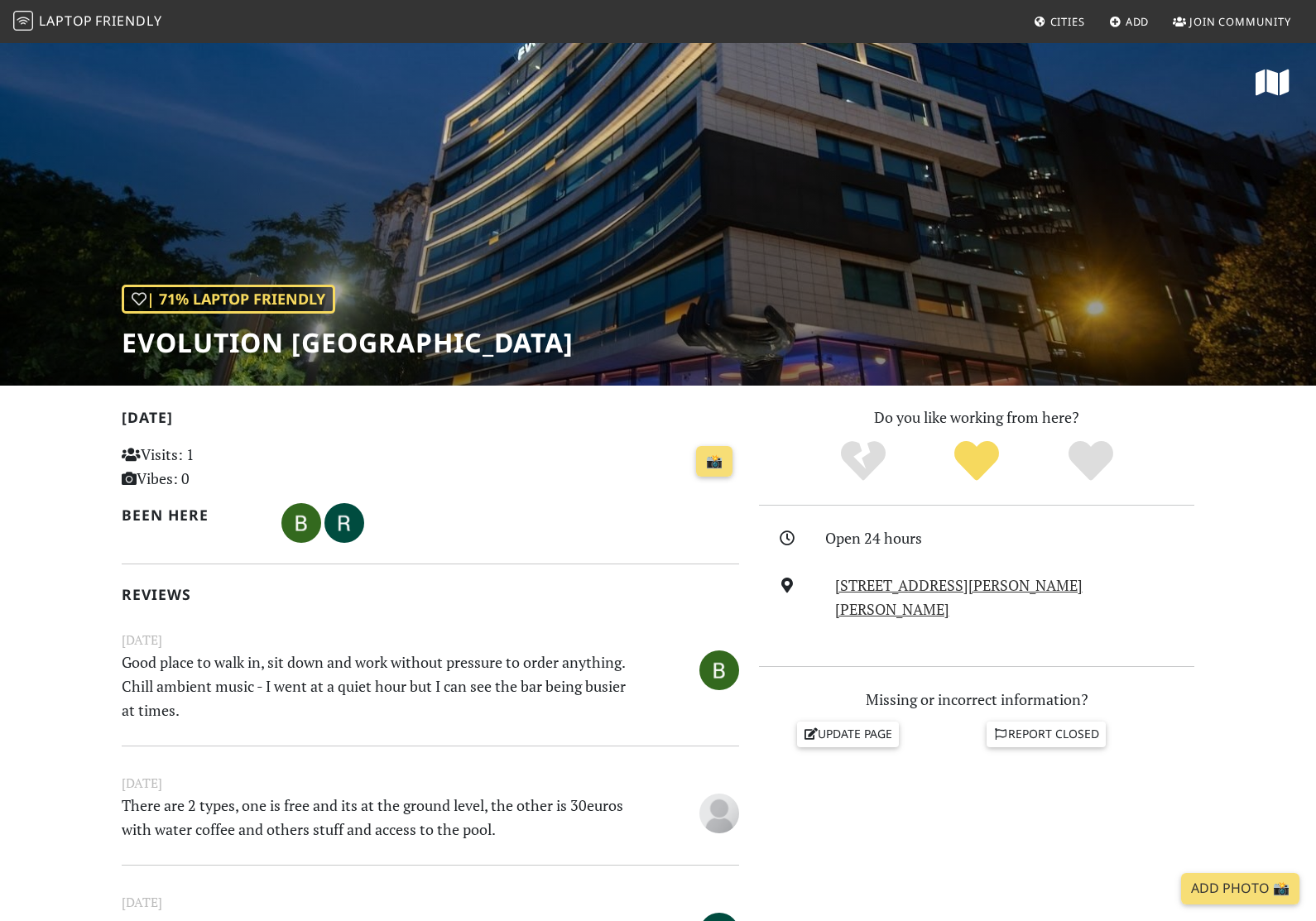
click at [1074, 281] on div "| 71% Laptop Friendly Evolution Lisboa" at bounding box center [658, 213] width 1316 height 344
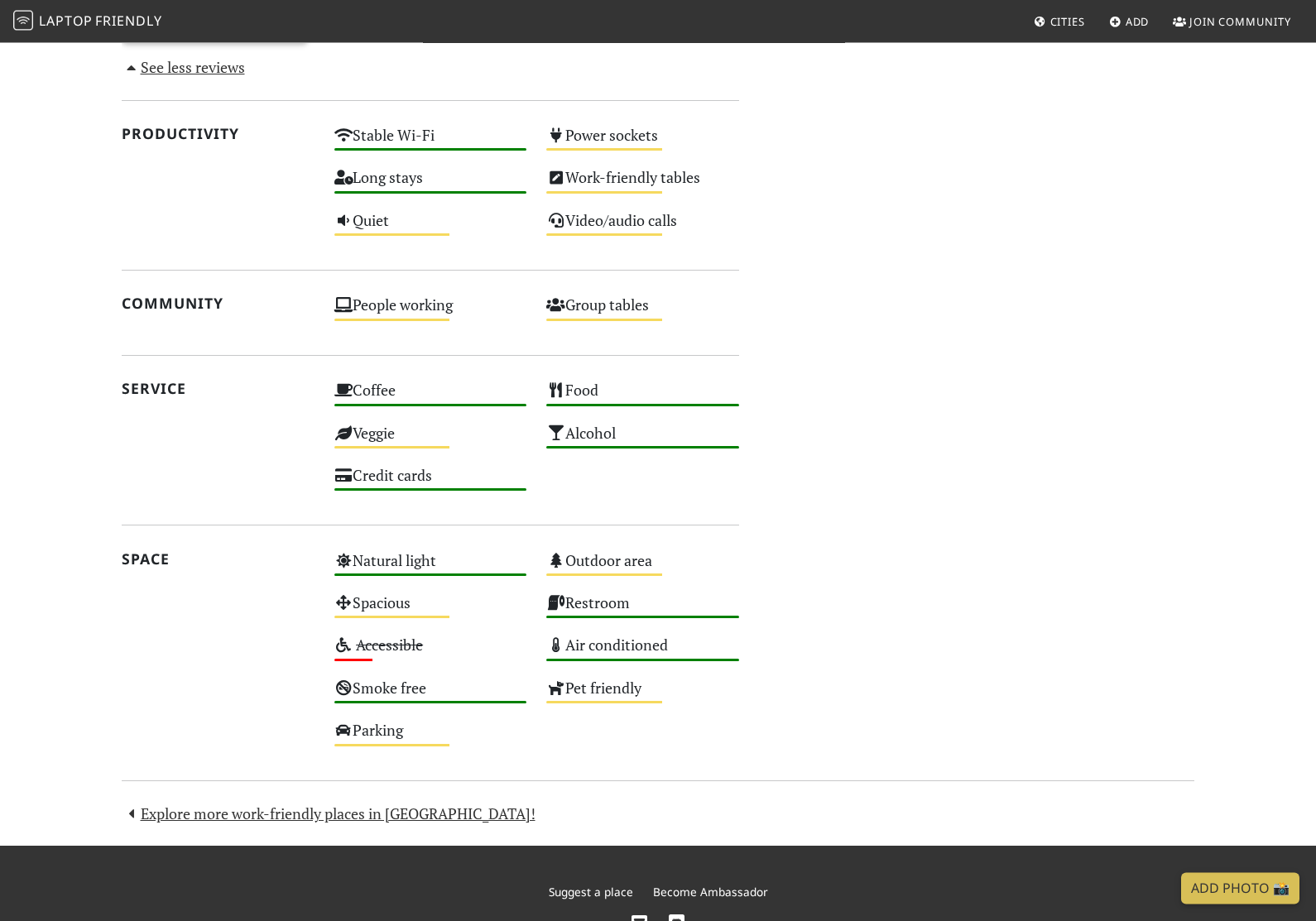
scroll to position [1104, 0]
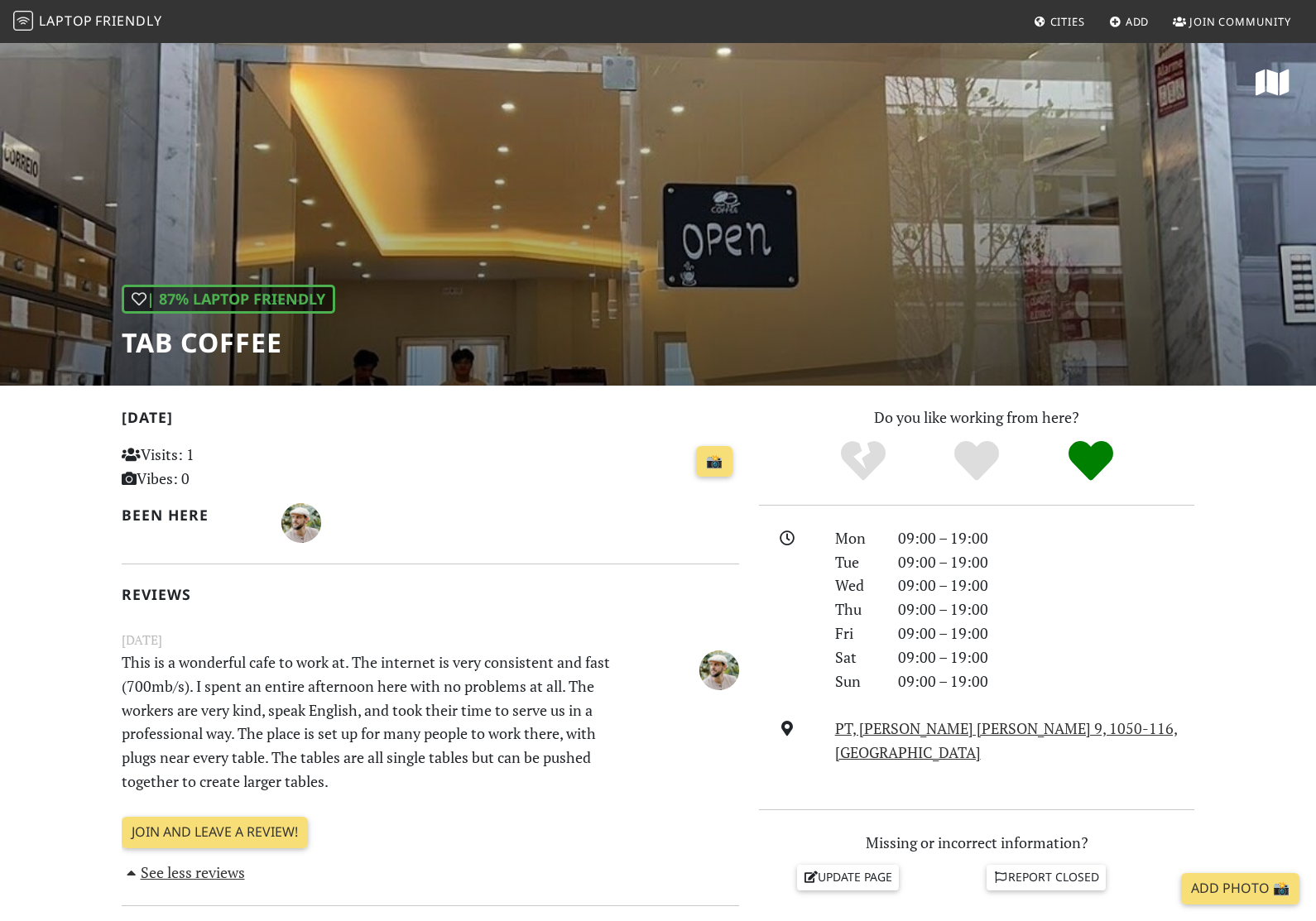
click at [994, 310] on div "| 87% Laptop Friendly TAB coffee" at bounding box center [658, 213] width 1316 height 344
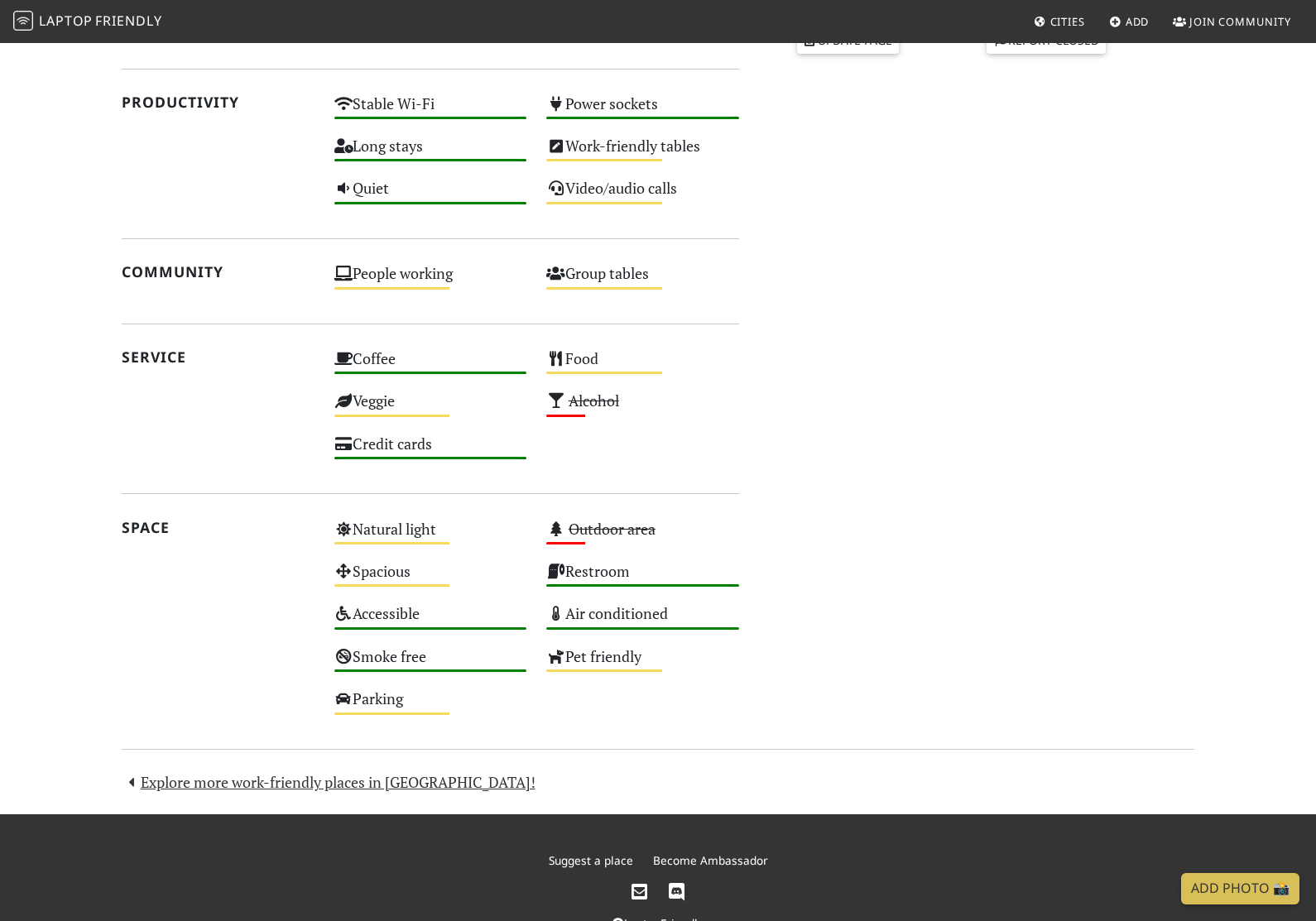
scroll to position [836, 0]
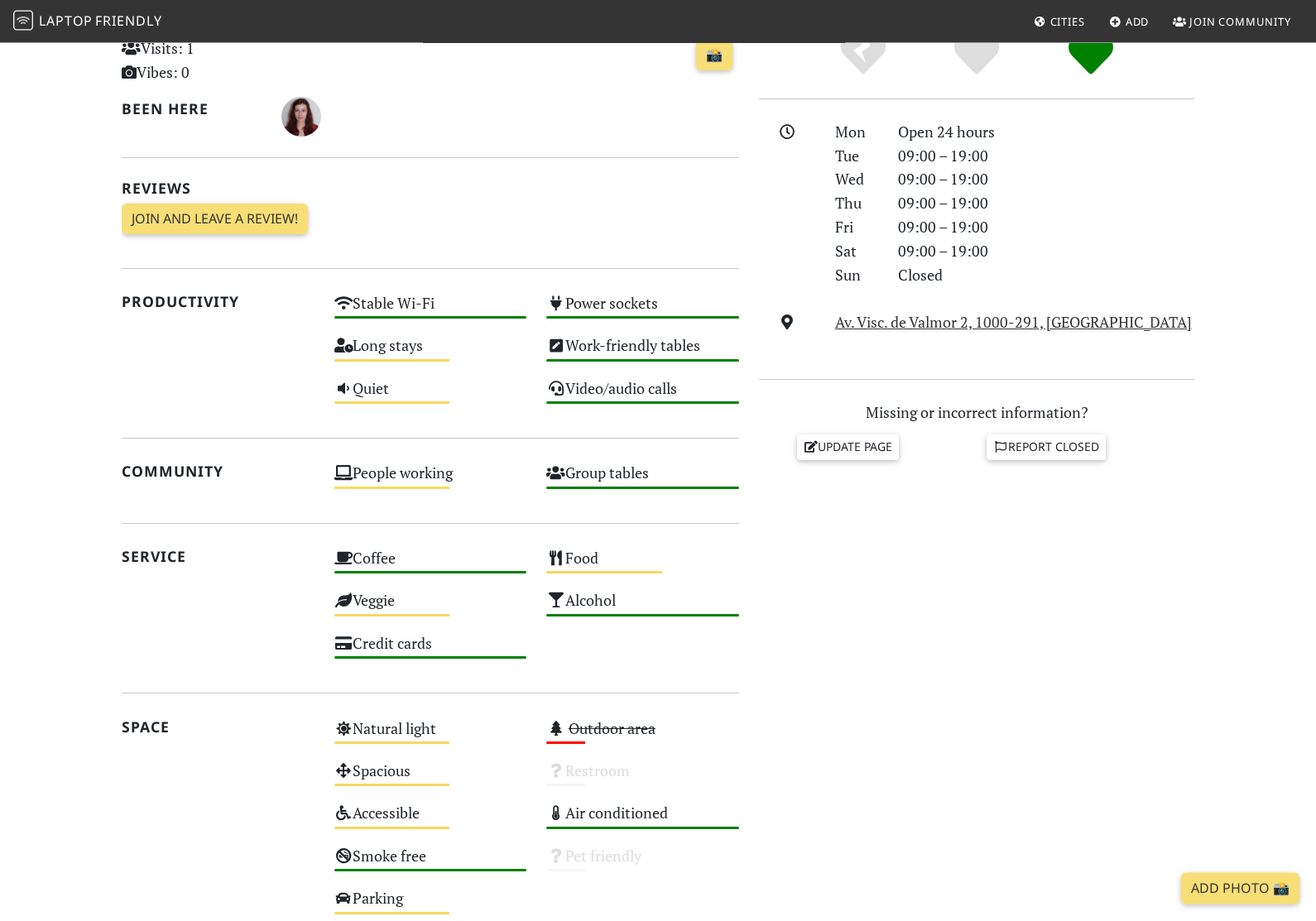
scroll to position [407, 0]
